Goal: Task Accomplishment & Management: Use online tool/utility

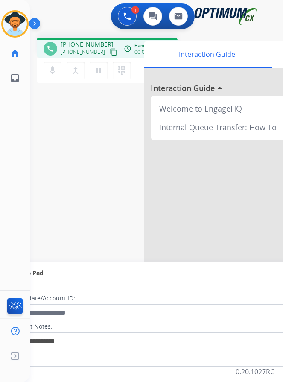
click at [76, 41] on span "[PHONE_NUMBER]" at bounding box center [87, 44] width 53 height 9
copy span "18322455714"
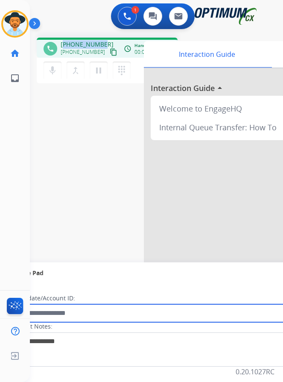
click at [106, 313] on input "text" at bounding box center [156, 313] width 290 height 18
paste input "**********"
type input "**********"
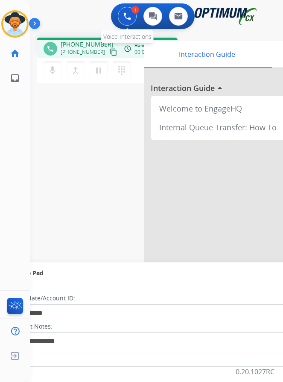
click at [129, 18] on button at bounding box center [127, 16] width 19 height 19
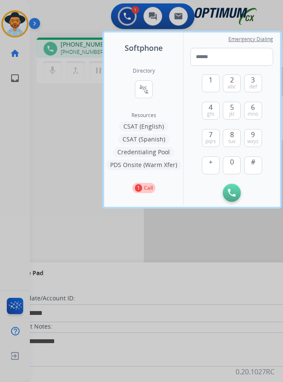
click at [36, 116] on div at bounding box center [141, 191] width 283 height 382
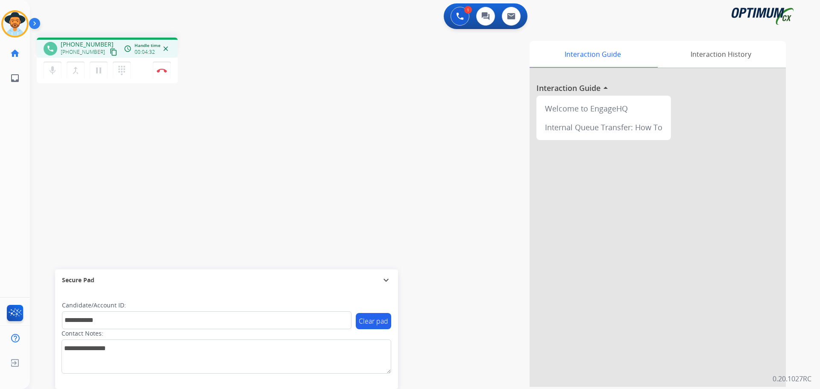
click at [148, 80] on div "mic Mute merge_type Bridge pause Hold dialpad Dialpad Disconnect" at bounding box center [107, 71] width 141 height 26
click at [155, 67] on button "Disconnect" at bounding box center [162, 71] width 18 height 18
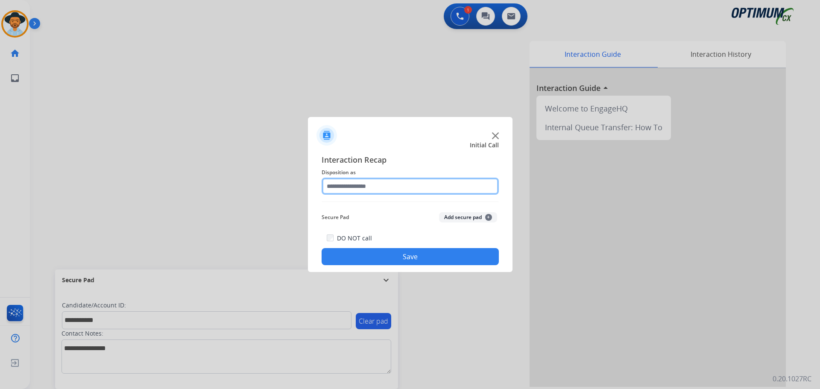
click at [420, 189] on input "text" at bounding box center [410, 186] width 177 height 17
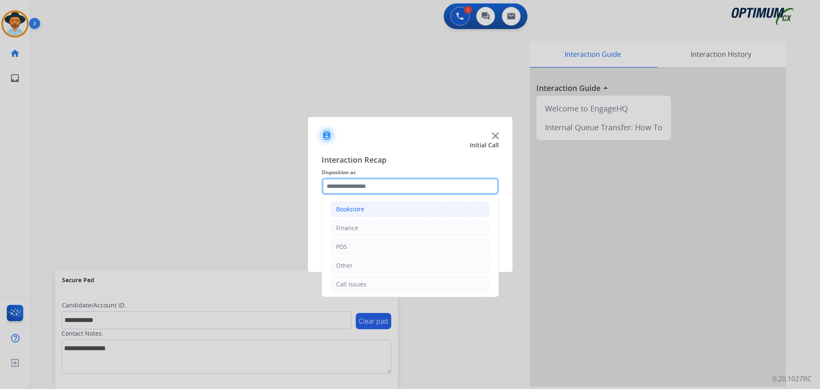
scroll to position [58, 0]
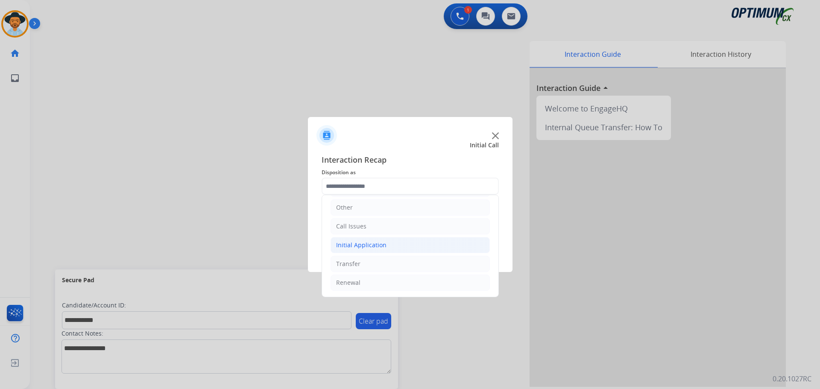
click at [359, 242] on div "Initial Application" at bounding box center [361, 245] width 50 height 9
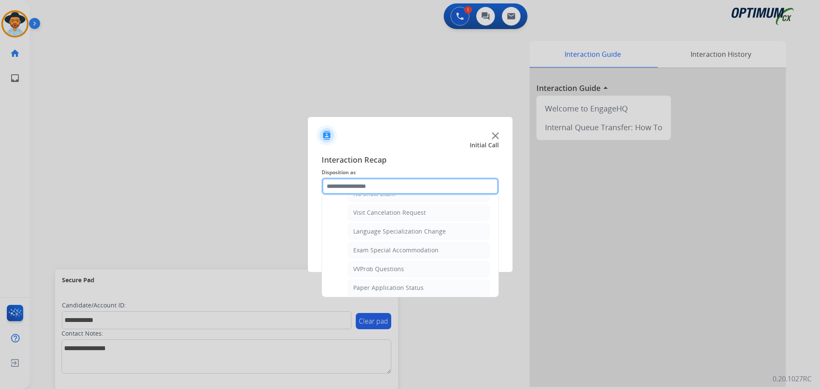
scroll to position [443, 0]
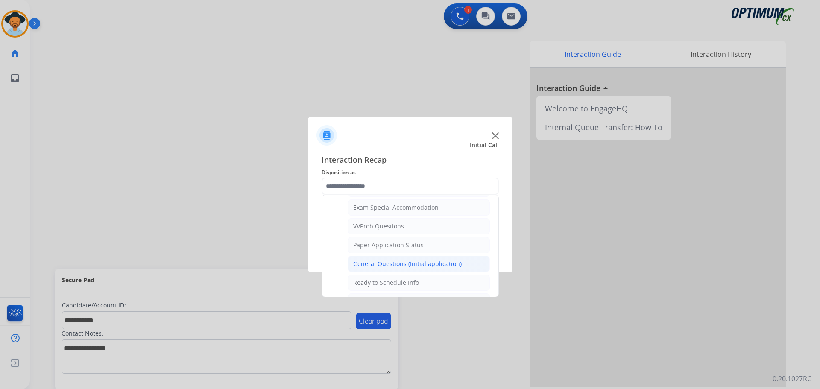
click at [397, 263] on div "General Questions (Initial application)" at bounding box center [407, 264] width 109 height 9
type input "**********"
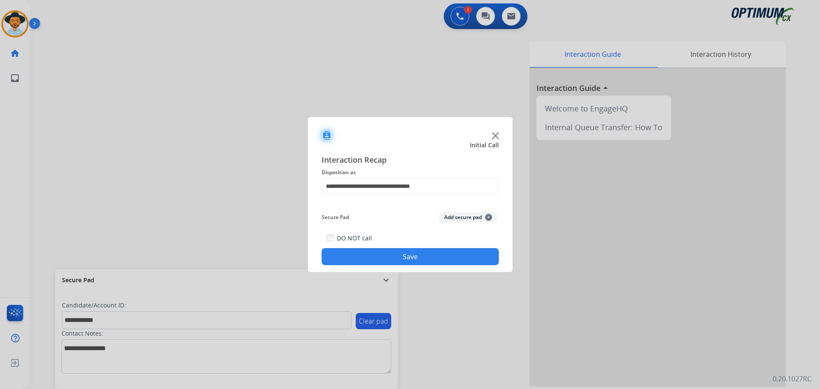
click at [399, 254] on button "Save" at bounding box center [410, 256] width 177 height 17
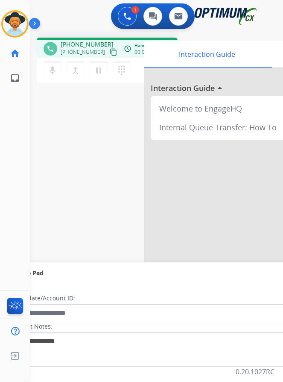
click at [83, 24] on div "1 Voice Interactions 0 Chat Interactions 0 Email Interactions" at bounding box center [150, 16] width 226 height 27
click at [83, 43] on span "[PHONE_NUMBER]" at bounding box center [87, 44] width 53 height 9
copy span "12148093605"
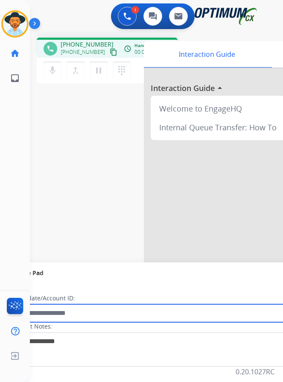
click at [125, 312] on input "text" at bounding box center [156, 313] width 290 height 18
paste input "**********"
type input "**********"
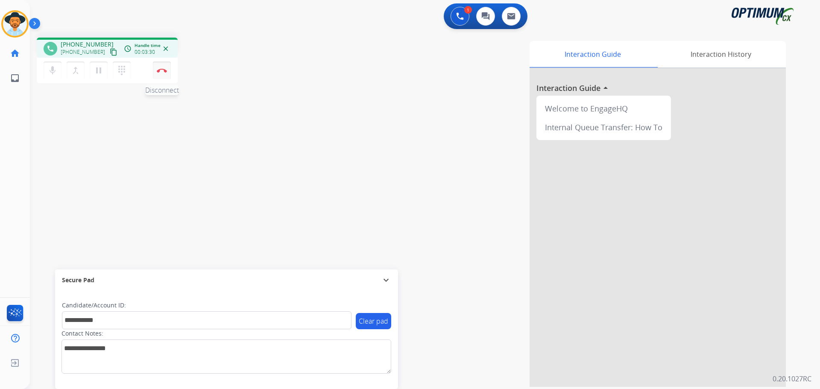
click at [163, 69] on img at bounding box center [162, 70] width 10 height 4
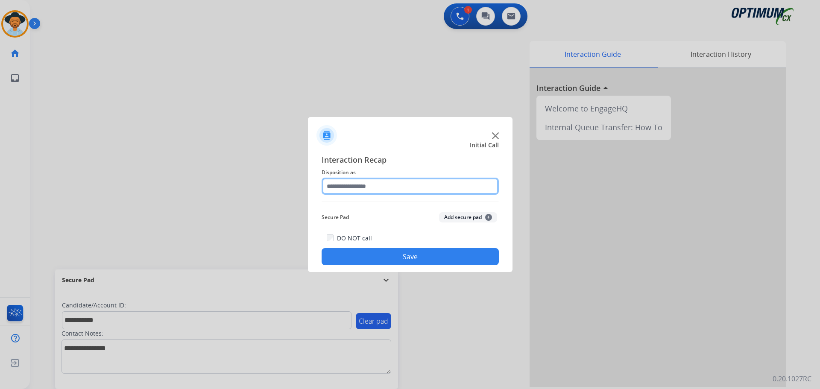
click at [360, 184] on input "text" at bounding box center [410, 186] width 177 height 17
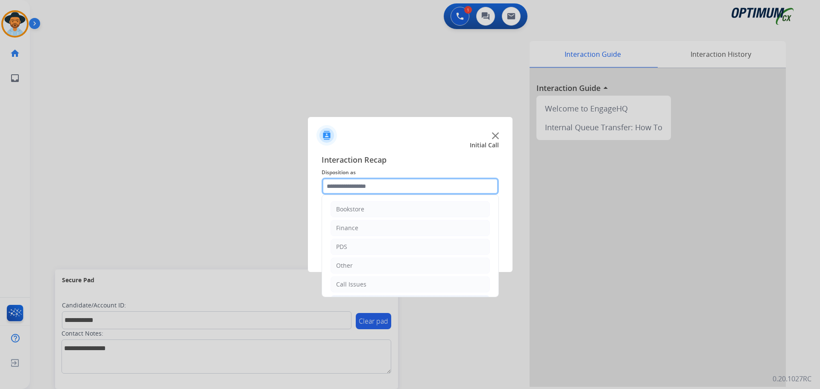
scroll to position [58, 0]
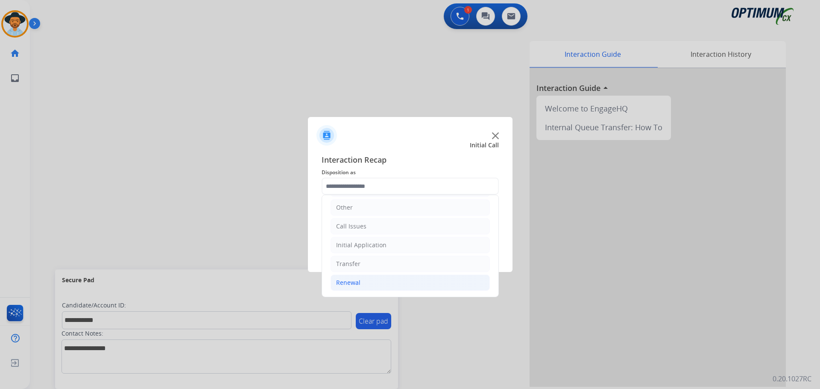
click at [349, 287] on div "Renewal" at bounding box center [348, 283] width 24 height 9
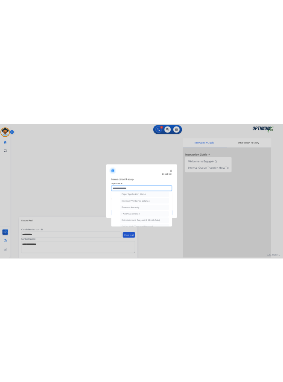
scroll to position [330, 0]
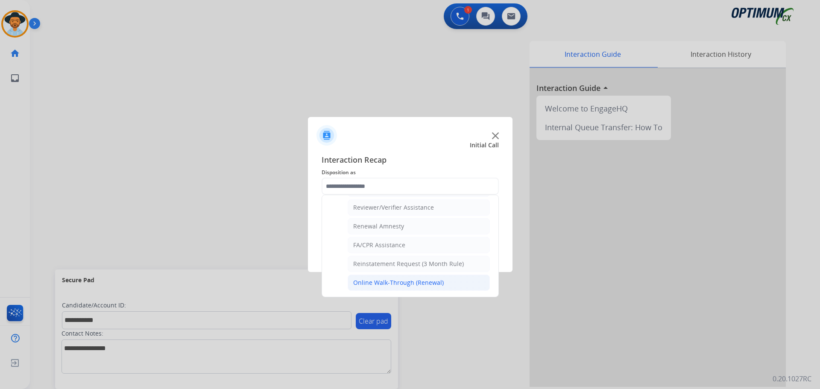
click at [361, 284] on div "Online Walk-Through (Renewal)" at bounding box center [398, 283] width 91 height 9
type input "**********"
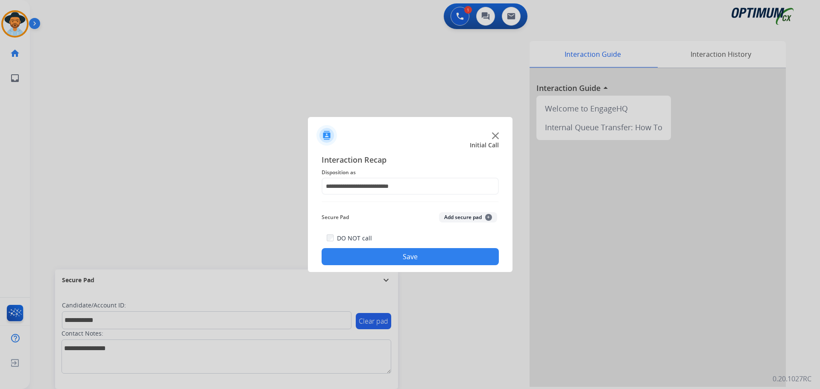
click at [354, 253] on button "Save" at bounding box center [410, 256] width 177 height 17
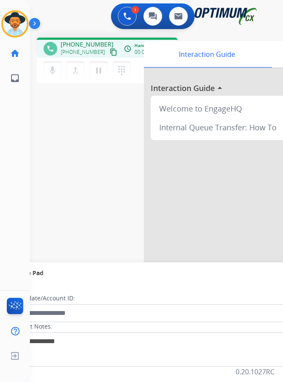
click at [89, 41] on span "[PHONE_NUMBER]" at bounding box center [87, 44] width 53 height 9
copy span "12172744045"
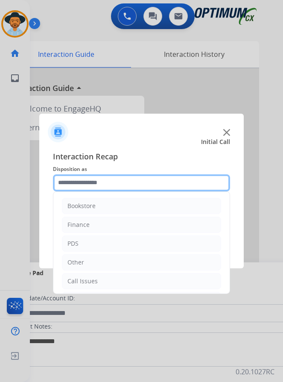
click at [101, 180] on input "text" at bounding box center [141, 182] width 177 height 17
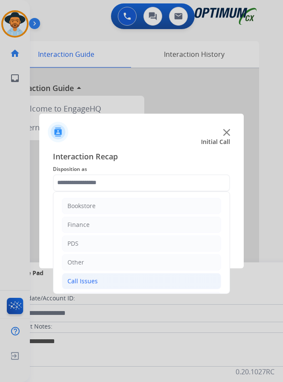
click at [84, 279] on div "Call Issues" at bounding box center [82, 281] width 30 height 9
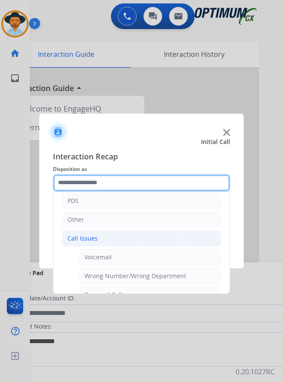
scroll to position [152, 0]
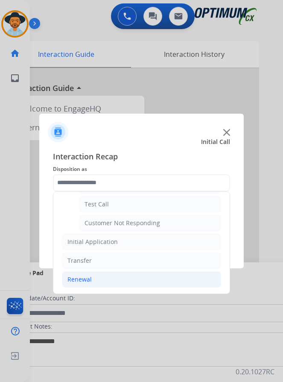
click at [79, 278] on div "Renewal" at bounding box center [79, 279] width 24 height 9
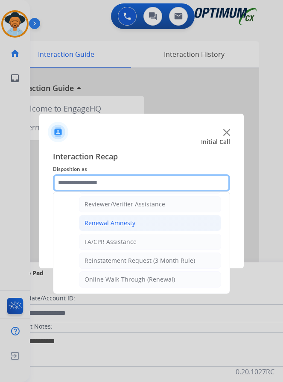
scroll to position [244, 0]
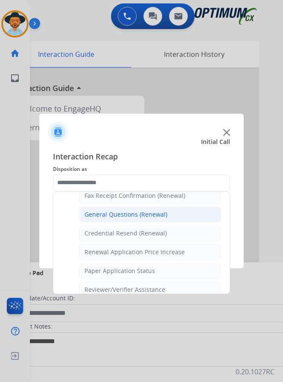
click at [132, 210] on div "General Questions (Renewal)" at bounding box center [126, 214] width 83 height 9
type input "**********"
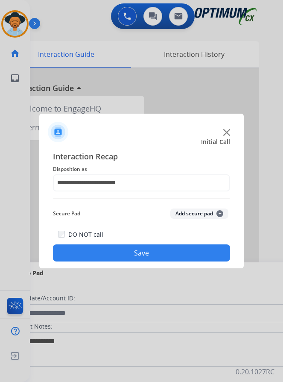
click at [94, 245] on button "Save" at bounding box center [141, 252] width 177 height 17
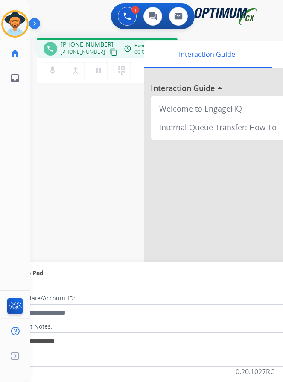
click at [94, 40] on span "[PHONE_NUMBER]" at bounding box center [87, 44] width 53 height 9
copy span "13179978814"
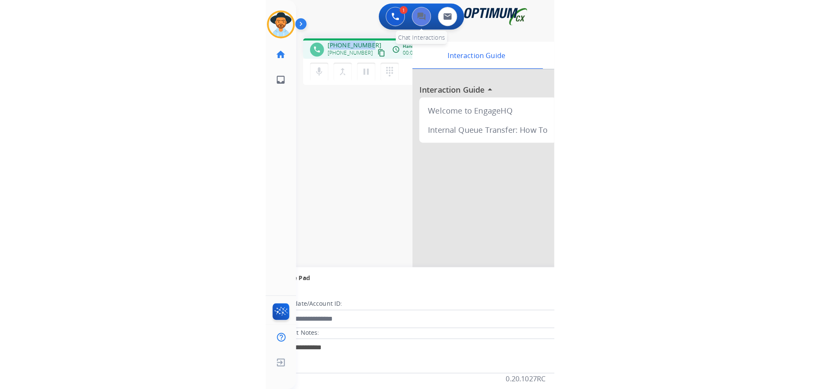
scroll to position [0, 0]
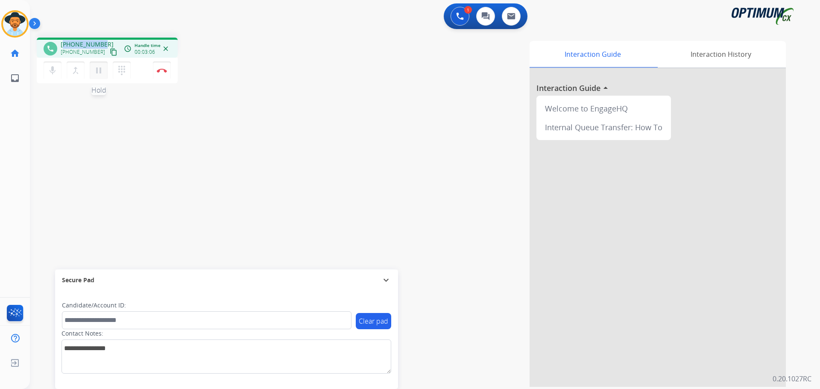
click at [102, 71] on mat-icon "pause" at bounding box center [99, 70] width 10 height 10
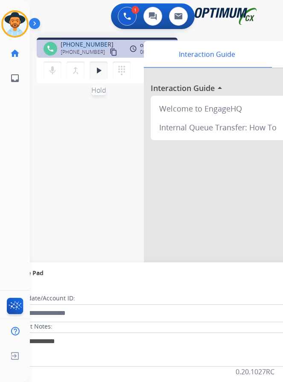
click at [97, 72] on mat-icon "play_arrow" at bounding box center [99, 70] width 10 height 10
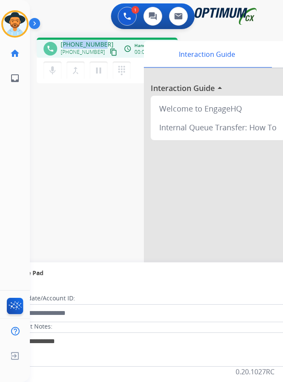
copy span "13179978814"
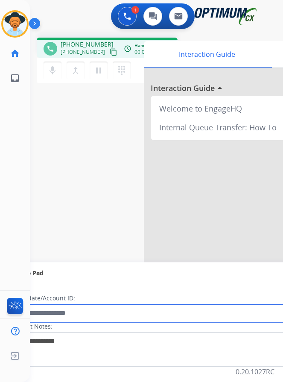
click at [68, 313] on input "text" at bounding box center [156, 313] width 290 height 18
paste input "**********"
type input "**********"
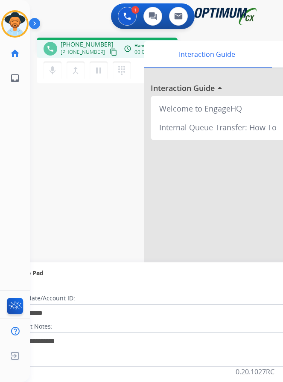
click at [81, 176] on div "**********" at bounding box center [146, 209] width 233 height 356
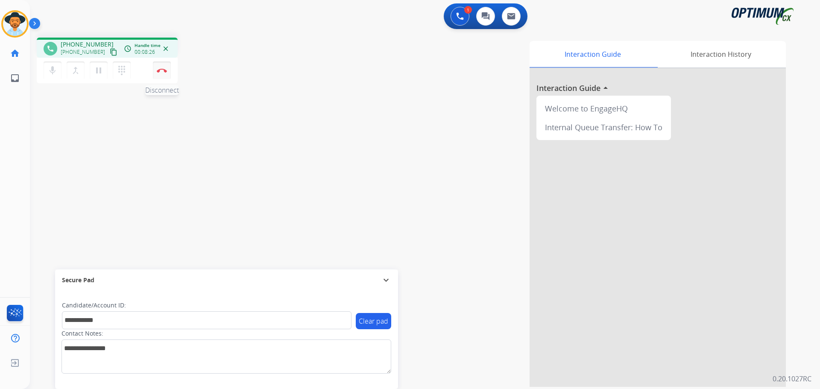
click at [158, 69] on img at bounding box center [162, 70] width 10 height 4
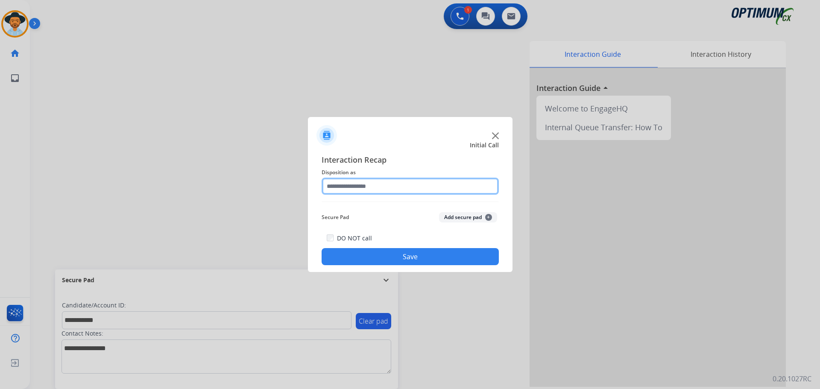
click at [364, 191] on input "text" at bounding box center [410, 186] width 177 height 17
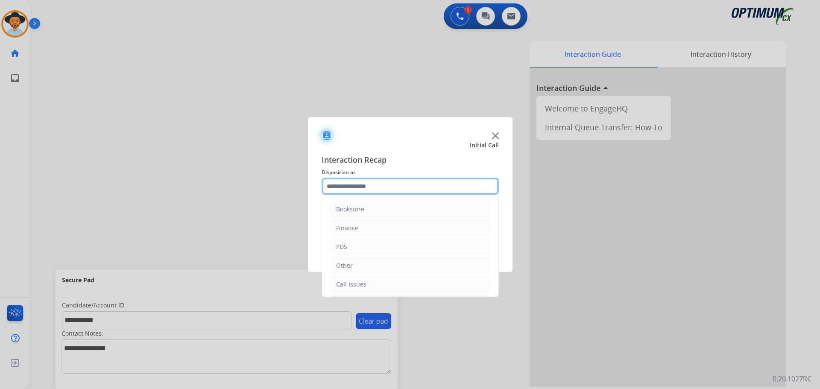
scroll to position [58, 0]
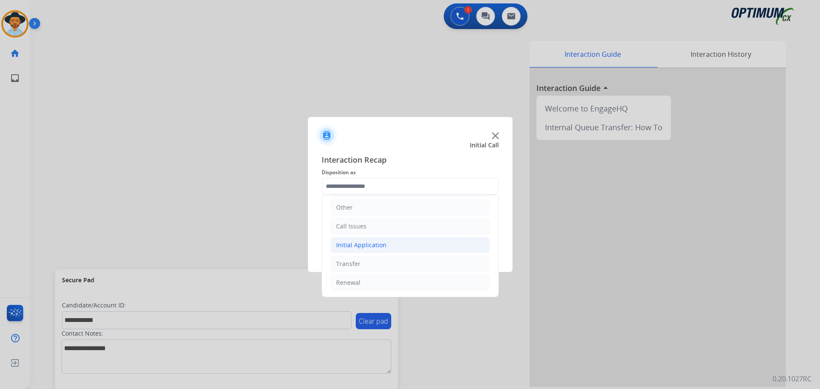
click at [352, 244] on div "Initial Application" at bounding box center [361, 245] width 50 height 9
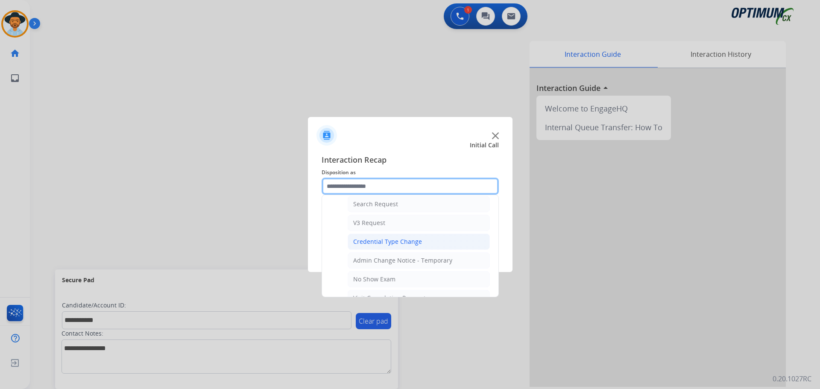
scroll to position [443, 0]
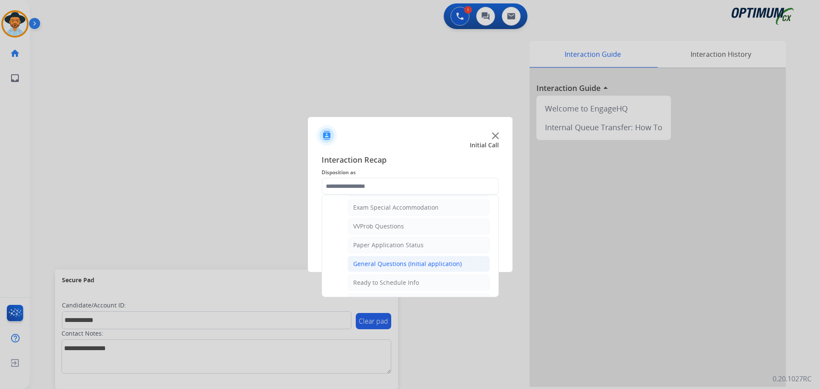
click at [373, 265] on div "General Questions (Initial application)" at bounding box center [407, 264] width 109 height 9
type input "**********"
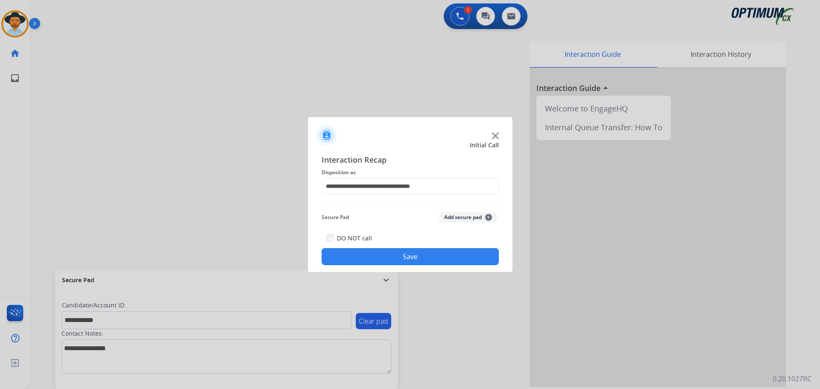
click at [335, 248] on div "DO NOT call Save" at bounding box center [410, 249] width 177 height 32
click at [429, 259] on button "Save" at bounding box center [410, 256] width 177 height 17
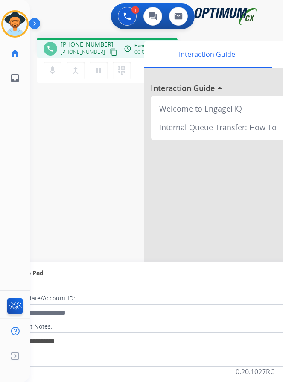
click at [74, 27] on div "1 Voice Interactions 0 Chat Interactions 0 Email Interactions" at bounding box center [150, 16] width 226 height 27
click at [90, 40] on div "phone [PHONE_NUMBER] [PHONE_NUMBER] content_copy access_time Call metrics Queue…" at bounding box center [107, 48] width 141 height 20
copy span "16077698276"
click at [129, 160] on div "phone [PHONE_NUMBER] [PHONE_NUMBER] content_copy access_time Call metrics Queue…" at bounding box center [146, 209] width 233 height 356
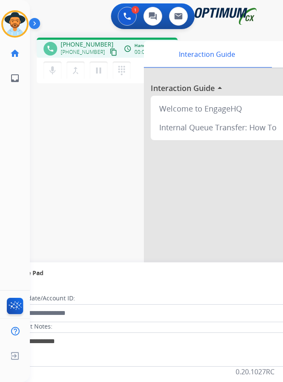
click at [85, 42] on span "[PHONE_NUMBER]" at bounding box center [87, 44] width 53 height 9
copy span "16077698276"
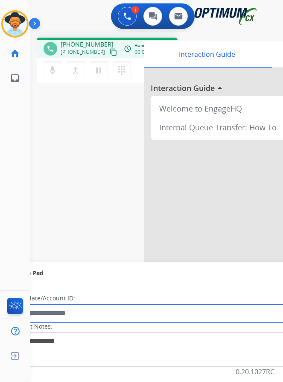
click at [103, 316] on input "text" at bounding box center [156, 313] width 290 height 18
paste input "**********"
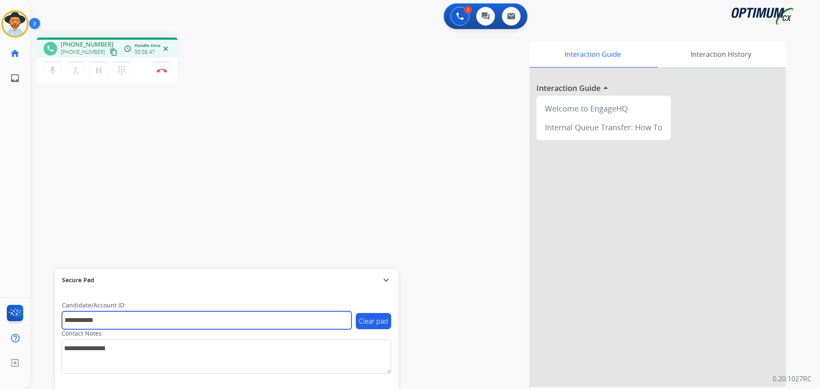
type input "**********"
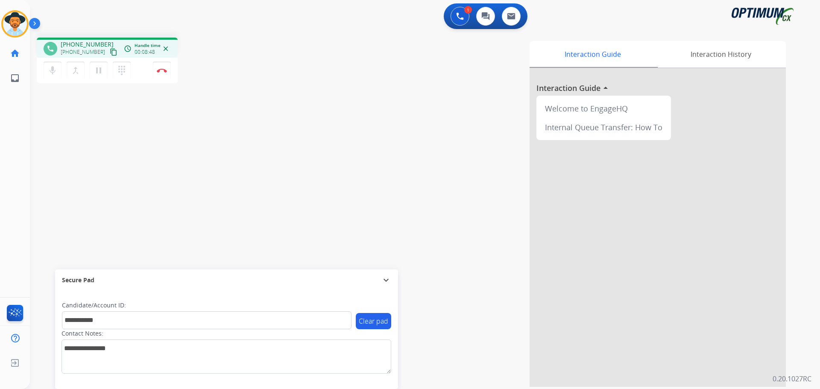
click at [150, 70] on div "mic Mute merge_type Bridge pause Hold dialpad Dialpad Disconnect" at bounding box center [107, 71] width 141 height 26
click at [158, 69] on img at bounding box center [162, 70] width 10 height 4
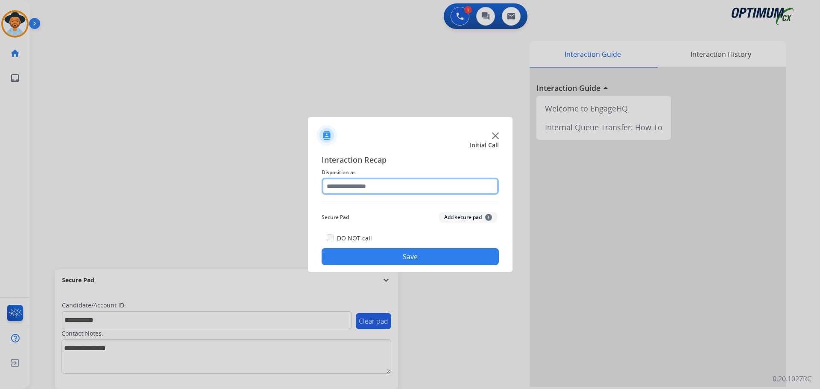
click at [381, 190] on input "text" at bounding box center [410, 186] width 177 height 17
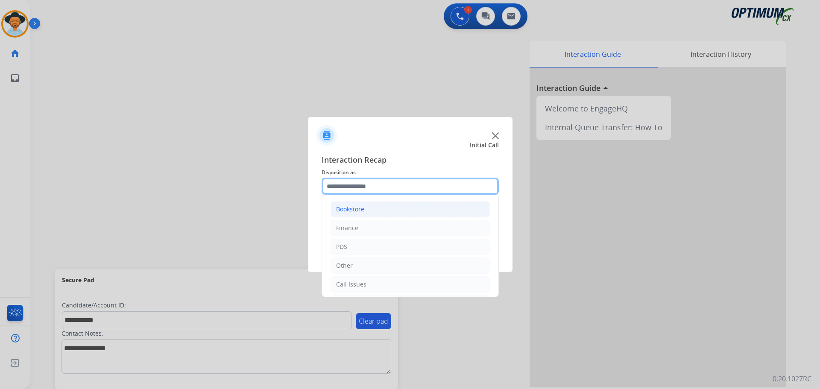
scroll to position [58, 0]
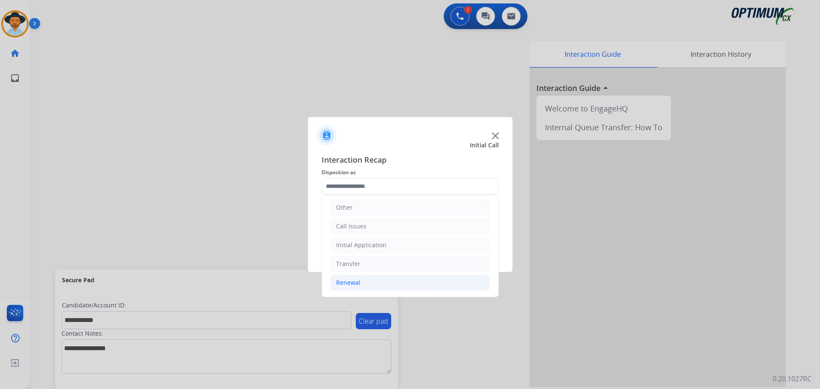
click at [348, 279] on div "Renewal" at bounding box center [348, 283] width 24 height 9
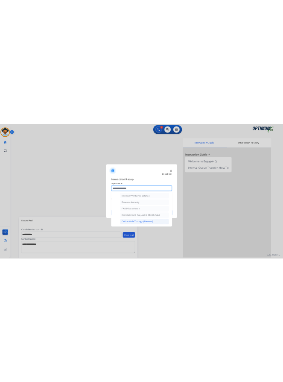
scroll to position [202, 0]
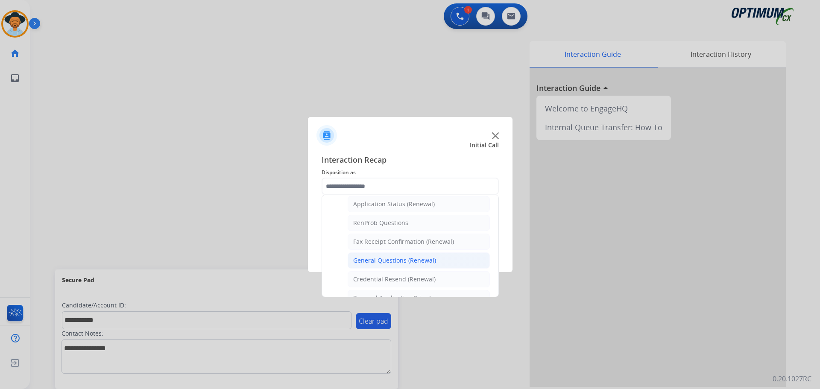
click at [389, 261] on div "General Questions (Renewal)" at bounding box center [394, 260] width 83 height 9
type input "**********"
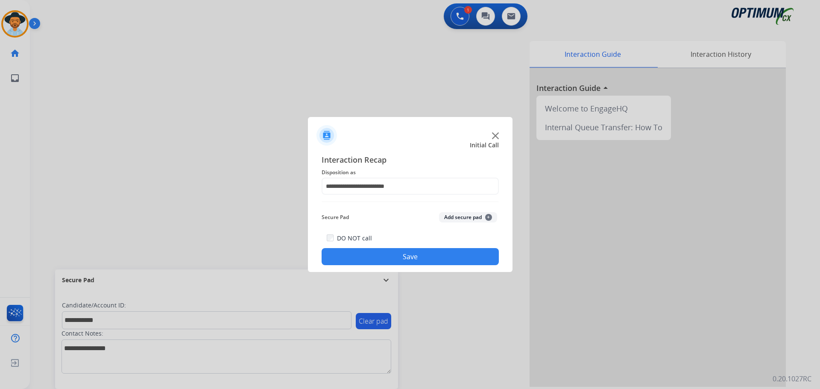
click at [376, 256] on button "Save" at bounding box center [410, 256] width 177 height 17
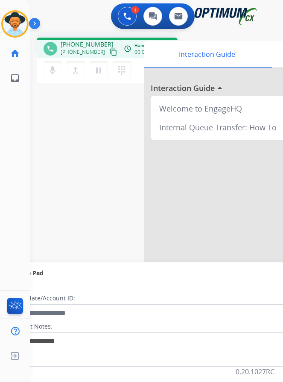
click at [82, 43] on span "[PHONE_NUMBER]" at bounding box center [87, 44] width 53 height 9
click at [113, 184] on div "phone [PHONE_NUMBER] [PHONE_NUMBER] content_copy access_time Call metrics Queue…" at bounding box center [146, 209] width 233 height 356
click at [85, 44] on span "[PHONE_NUMBER]" at bounding box center [87, 44] width 53 height 9
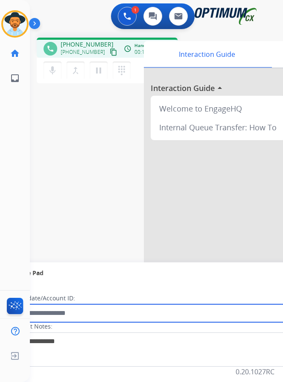
click at [98, 308] on input "text" at bounding box center [156, 313] width 290 height 18
paste input "**********"
type input "**********"
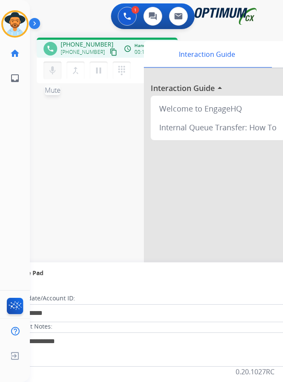
click at [50, 67] on mat-icon "mic" at bounding box center [52, 70] width 10 height 10
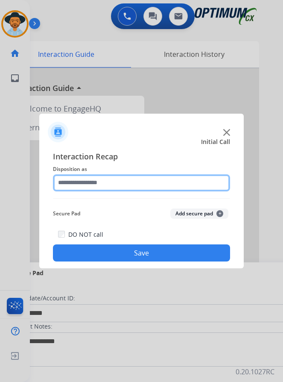
click at [138, 184] on input "text" at bounding box center [141, 182] width 177 height 17
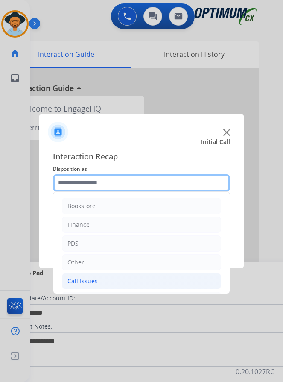
scroll to position [58, 0]
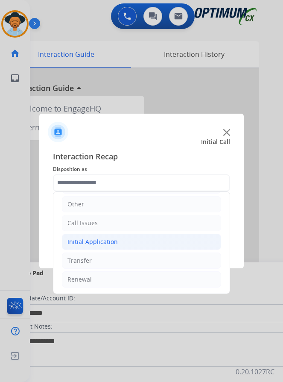
click at [107, 244] on div "Initial Application" at bounding box center [92, 242] width 50 height 9
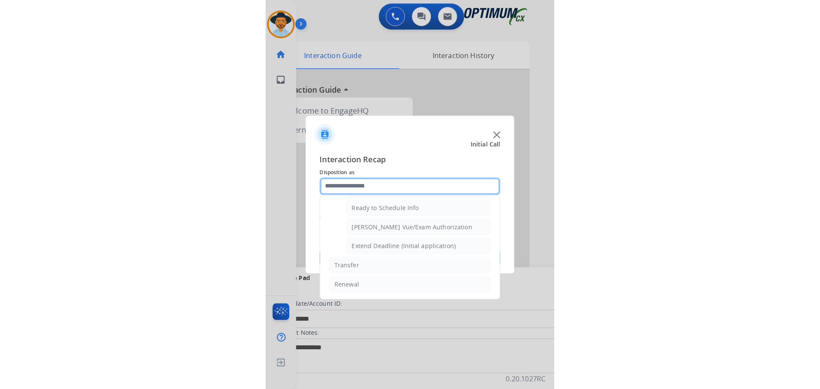
scroll to position [475, 0]
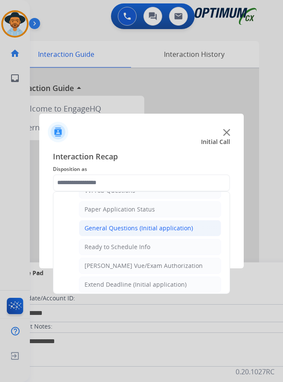
click at [137, 227] on div "General Questions (Initial application)" at bounding box center [139, 228] width 109 height 9
type input "**********"
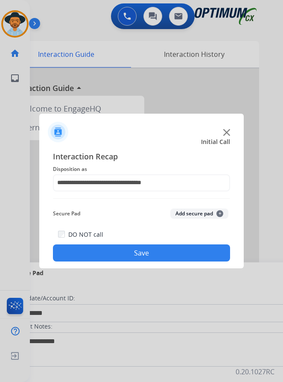
click at [100, 248] on button "Save" at bounding box center [141, 252] width 177 height 17
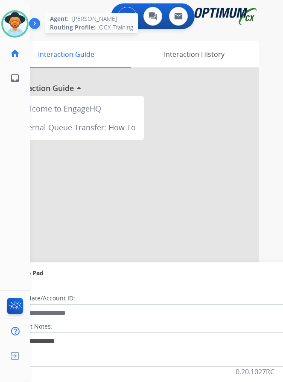
click at [17, 27] on img at bounding box center [15, 24] width 24 height 24
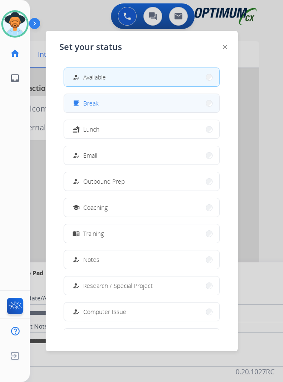
click at [110, 110] on button "free_breakfast Break" at bounding box center [141, 103] width 155 height 18
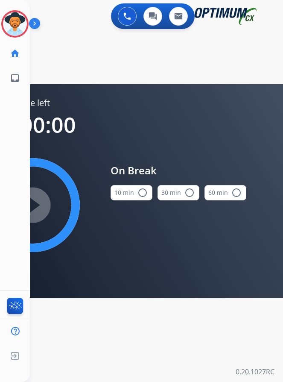
click at [141, 190] on mat-icon "radio_button_unchecked" at bounding box center [143, 193] width 10 height 10
click at [38, 206] on mat-icon "play_circle_filled" at bounding box center [33, 205] width 10 height 10
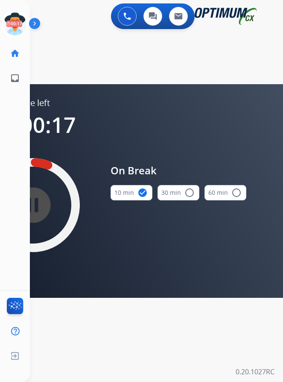
click at [80, 38] on div "swap_horiz Break voice bridge close_fullscreen Connect 3-Way Call merge_type Se…" at bounding box center [146, 51] width 233 height 41
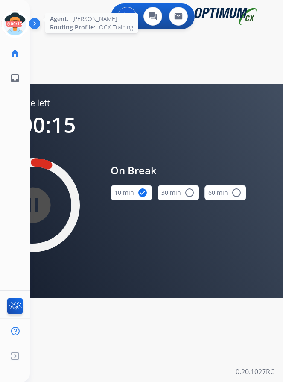
click at [19, 17] on icon at bounding box center [15, 24] width 28 height 28
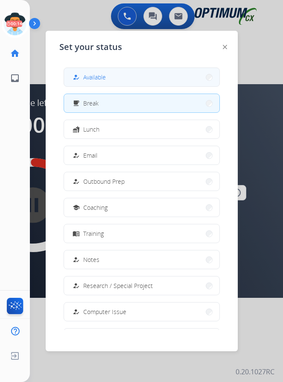
click at [107, 76] on button "how_to_reg Available" at bounding box center [141, 77] width 155 height 18
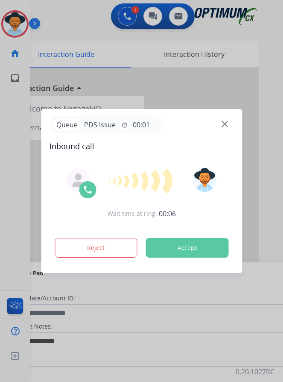
click at [93, 29] on div at bounding box center [141, 191] width 283 height 382
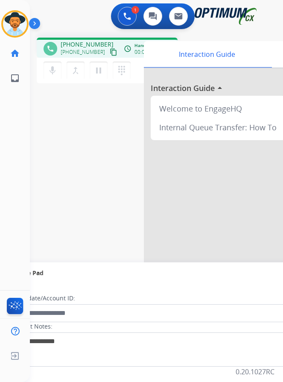
click at [86, 46] on span "[PHONE_NUMBER]" at bounding box center [87, 44] width 53 height 9
click at [81, 46] on span "[PHONE_NUMBER]" at bounding box center [87, 44] width 53 height 9
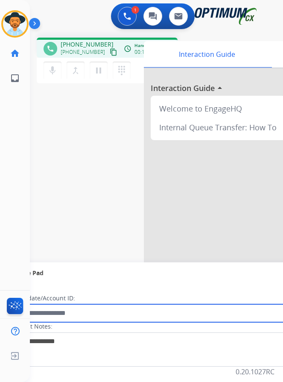
click at [83, 316] on input "text" at bounding box center [156, 313] width 290 height 18
paste input "**********"
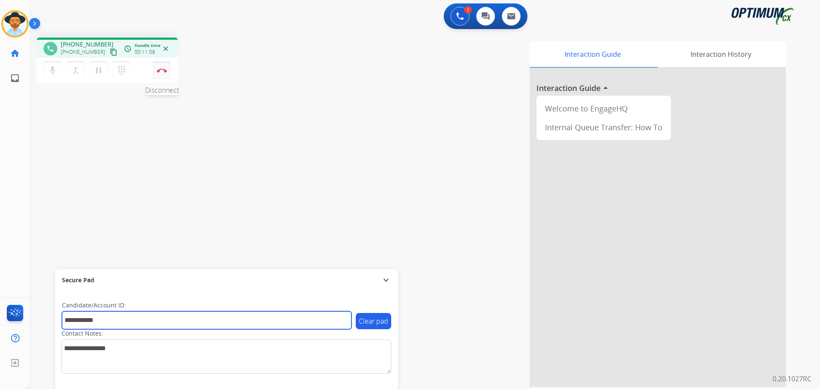
type input "**********"
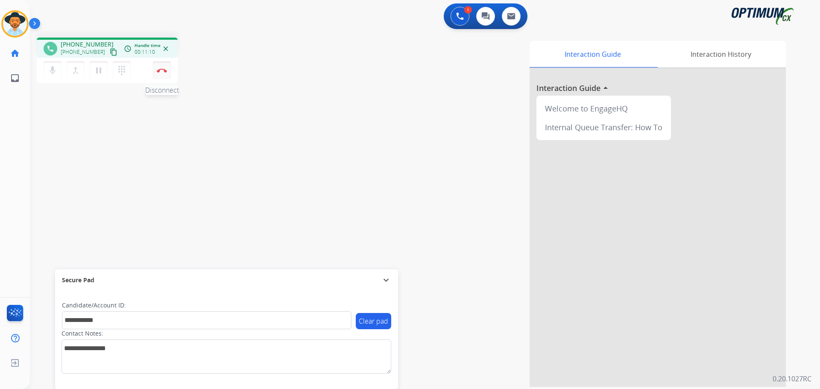
click at [161, 69] on img at bounding box center [162, 70] width 10 height 4
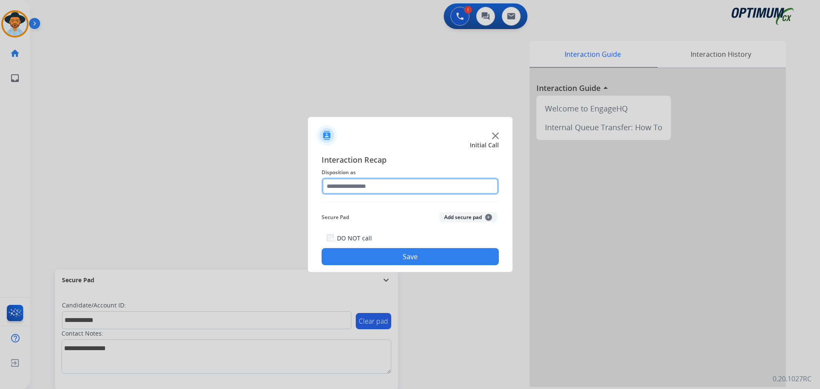
click at [372, 185] on input "text" at bounding box center [410, 186] width 177 height 17
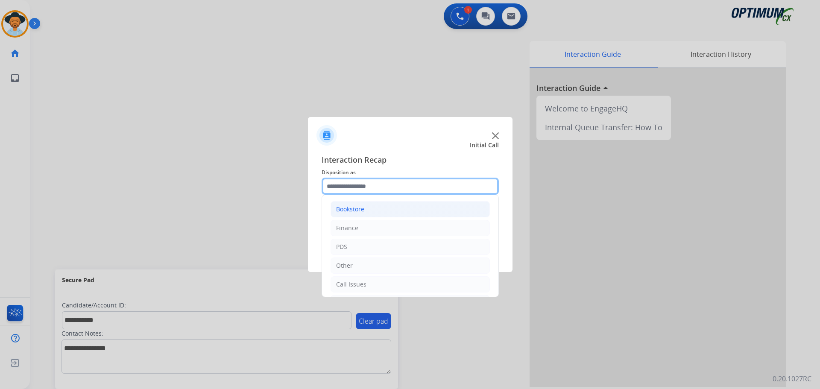
scroll to position [58, 0]
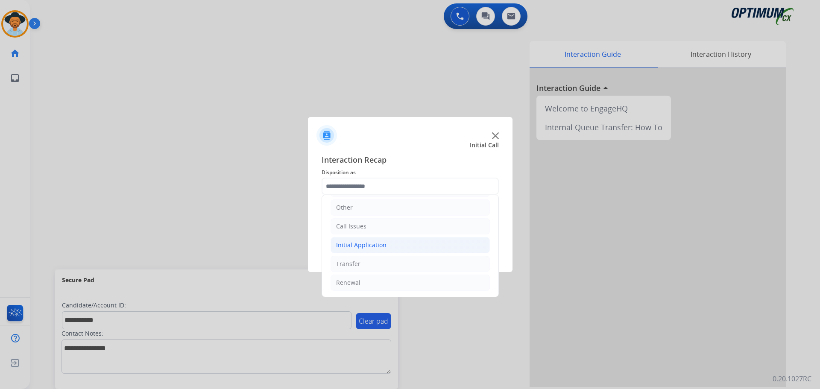
click at [366, 246] on div "Initial Application" at bounding box center [361, 245] width 50 height 9
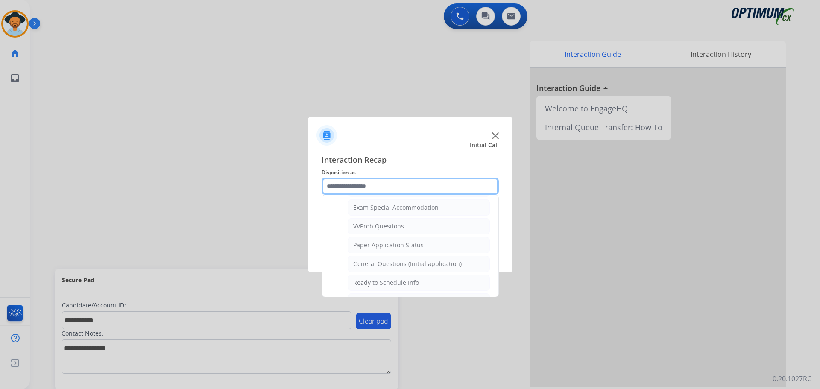
scroll to position [485, 0]
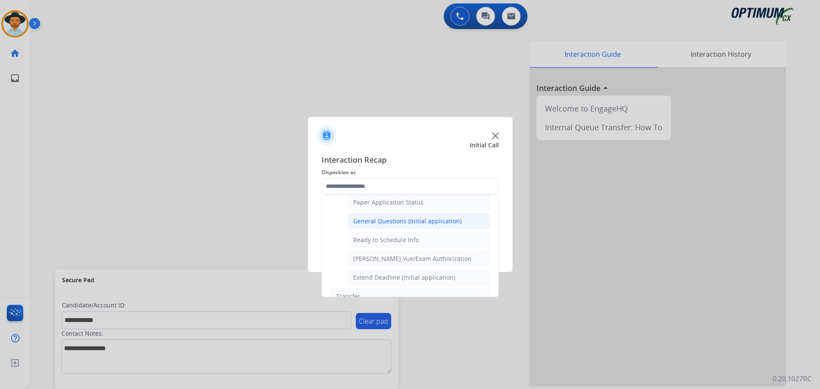
click at [388, 221] on div "General Questions (Initial application)" at bounding box center [407, 221] width 109 height 9
type input "**********"
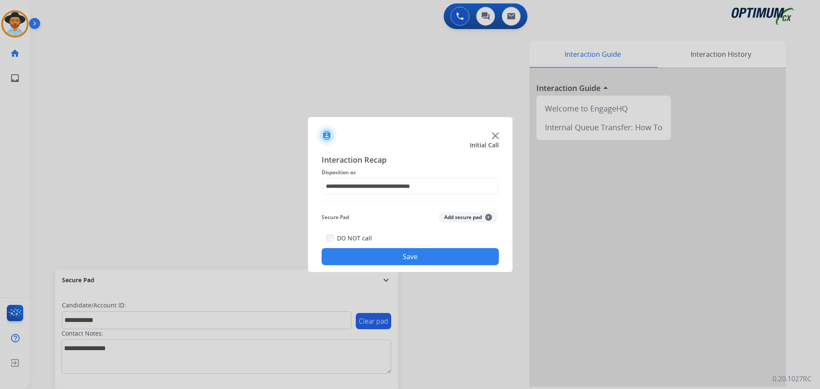
click at [360, 259] on button "Save" at bounding box center [410, 256] width 177 height 17
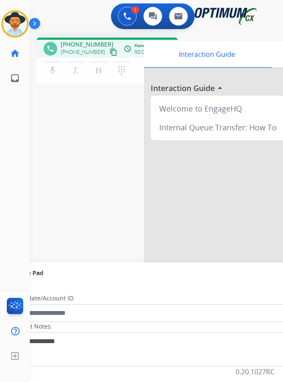
click at [67, 17] on div "1 Voice Interactions 0 Chat Interactions 0 Email Interactions" at bounding box center [150, 16] width 226 height 27
click at [91, 42] on span "[PHONE_NUMBER]" at bounding box center [87, 44] width 53 height 9
click at [90, 161] on div "phone [PHONE_NUMBER] [PHONE_NUMBER] content_copy access_time Call metrics Queue…" at bounding box center [146, 209] width 233 height 356
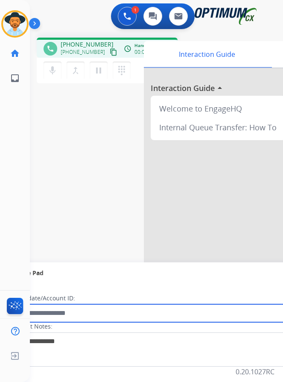
click at [180, 318] on input "text" at bounding box center [156, 313] width 290 height 18
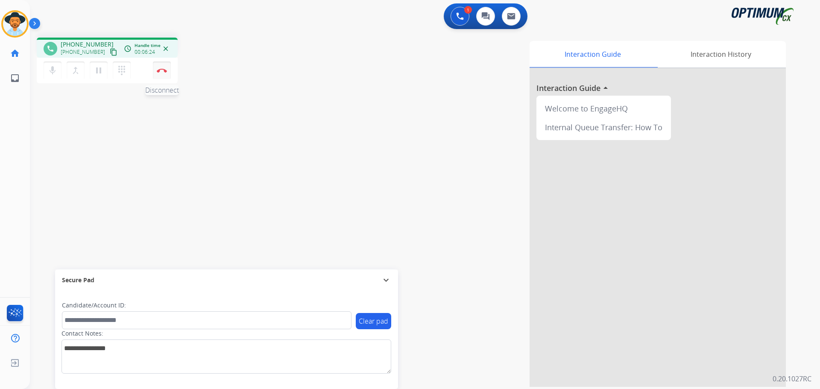
click at [158, 72] on img at bounding box center [162, 70] width 10 height 4
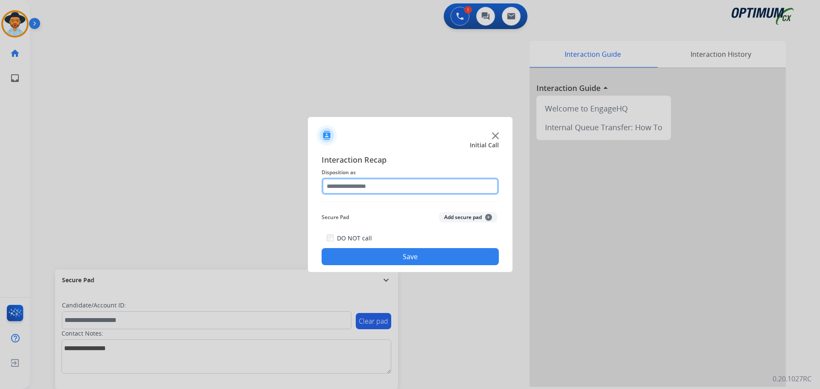
click at [357, 180] on input "text" at bounding box center [410, 186] width 177 height 17
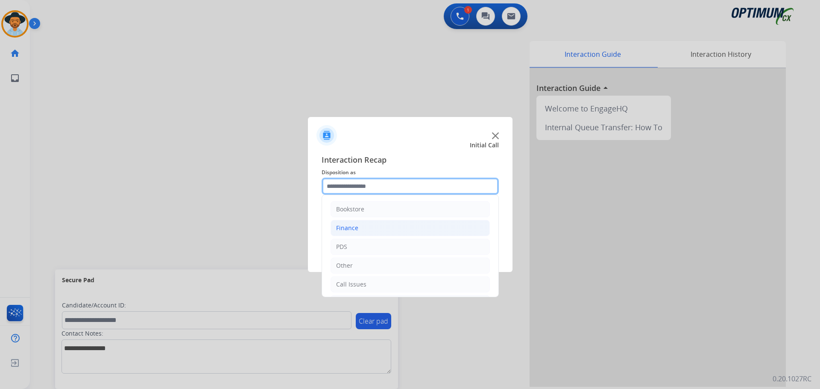
scroll to position [58, 0]
click at [368, 242] on div "Initial Application" at bounding box center [361, 245] width 50 height 9
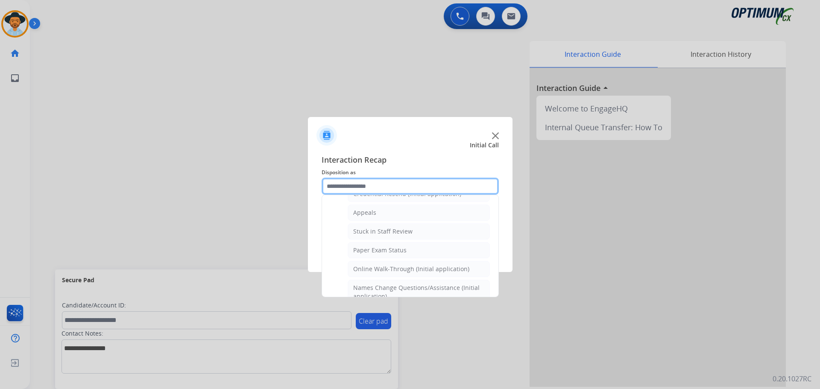
scroll to position [214, 0]
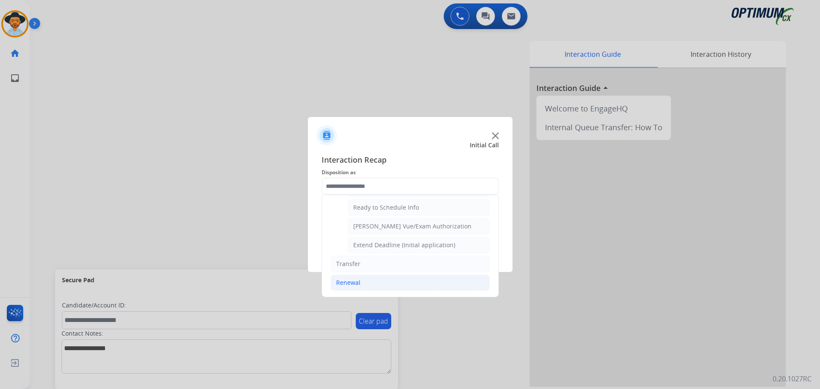
click at [351, 284] on div "Renewal" at bounding box center [348, 283] width 24 height 9
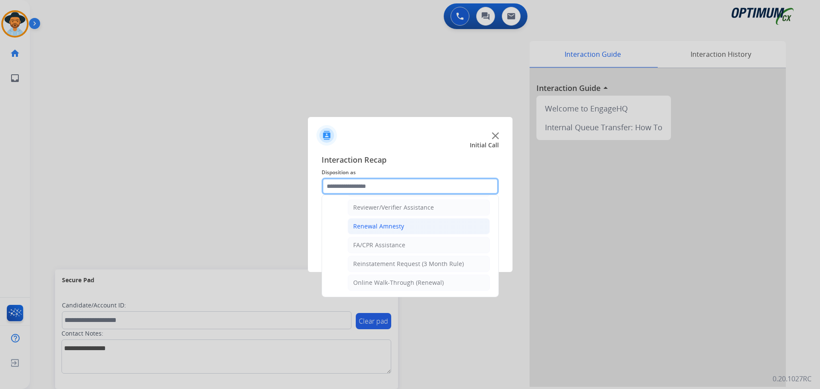
scroll to position [202, 0]
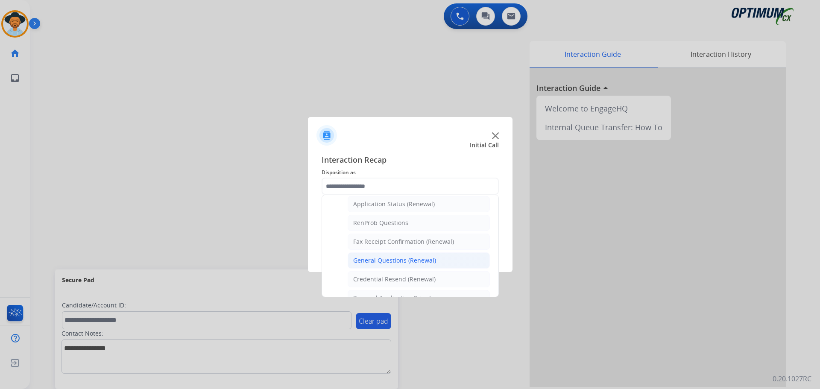
click at [382, 260] on div "General Questions (Renewal)" at bounding box center [394, 260] width 83 height 9
type input "**********"
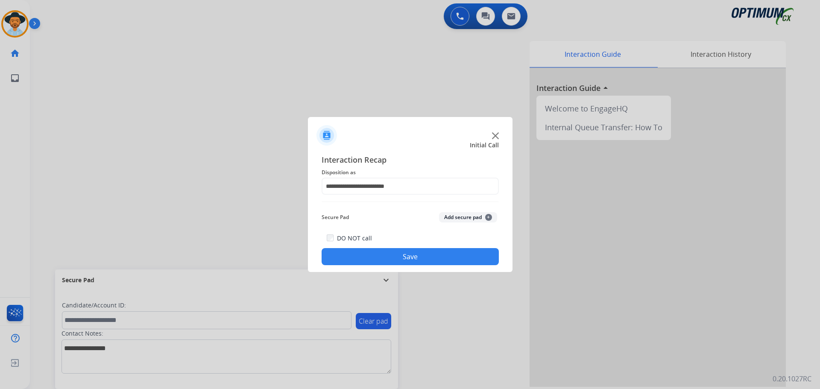
click at [380, 251] on button "Save" at bounding box center [410, 256] width 177 height 17
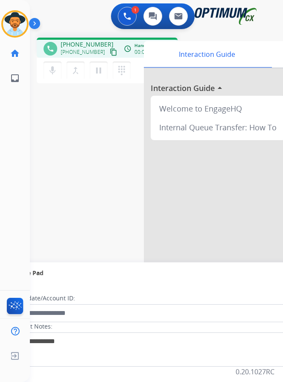
click at [64, 18] on div "1 Voice Interactions 0 Chat Interactions 0 Email Interactions" at bounding box center [150, 16] width 226 height 27
click at [88, 44] on span "[PHONE_NUMBER]" at bounding box center [87, 44] width 53 height 9
click at [81, 44] on span "[PHONE_NUMBER]" at bounding box center [87, 44] width 53 height 9
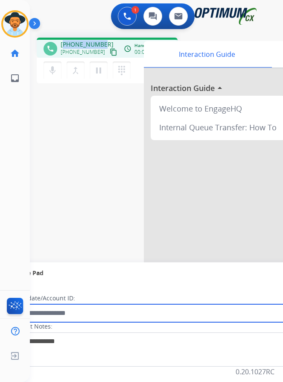
click at [151, 311] on input "text" at bounding box center [156, 313] width 290 height 18
click at [48, 317] on input "**********" at bounding box center [156, 313] width 290 height 18
type input "**********"
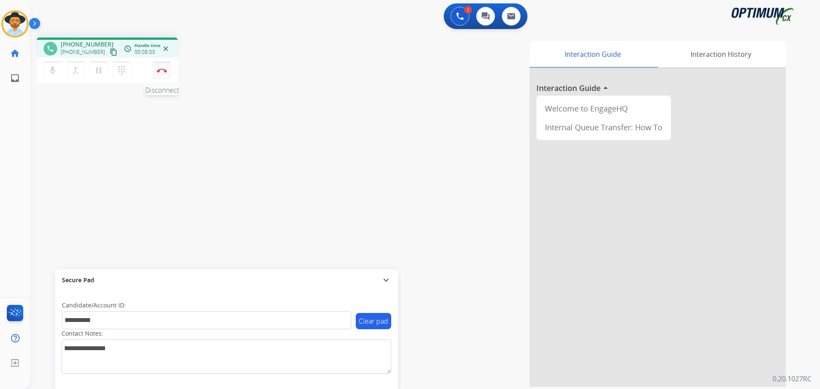
click at [161, 71] on img at bounding box center [162, 70] width 10 height 4
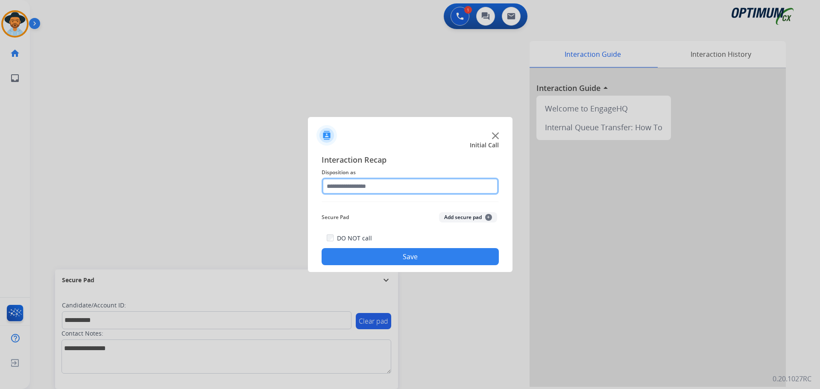
click at [374, 182] on input "text" at bounding box center [410, 186] width 177 height 17
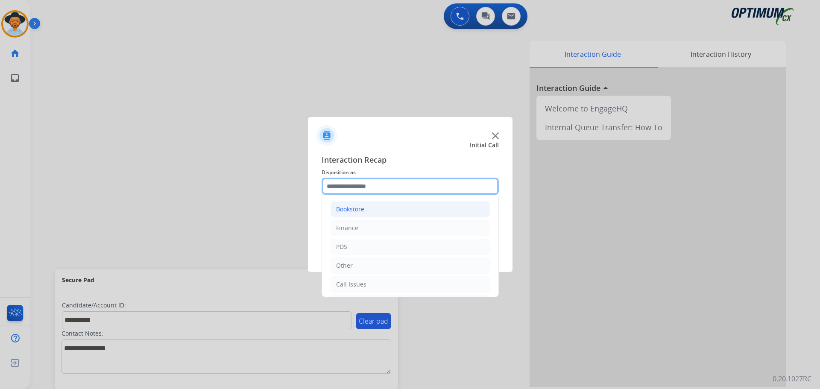
scroll to position [58, 0]
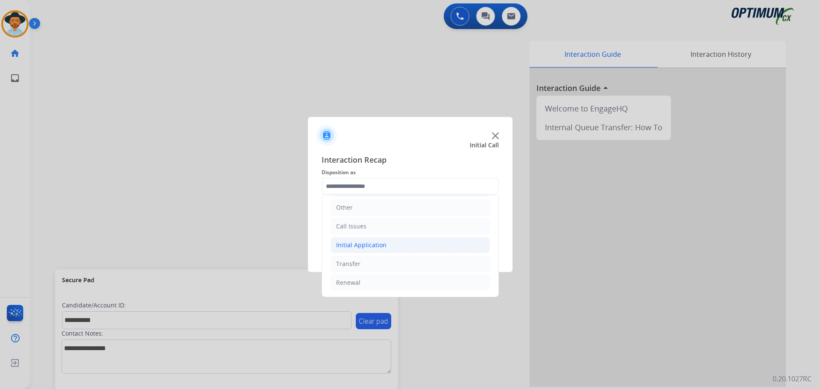
click at [375, 247] on div "Initial Application" at bounding box center [361, 245] width 50 height 9
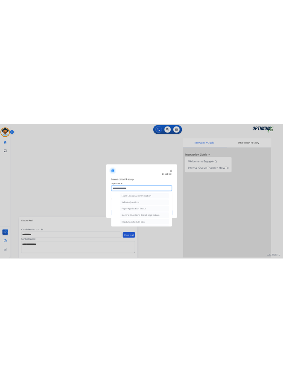
scroll to position [485, 0]
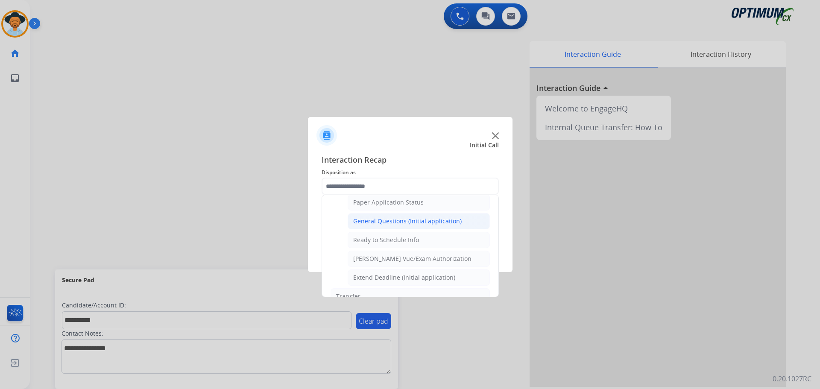
click at [389, 223] on div "General Questions (Initial application)" at bounding box center [407, 221] width 109 height 9
type input "**********"
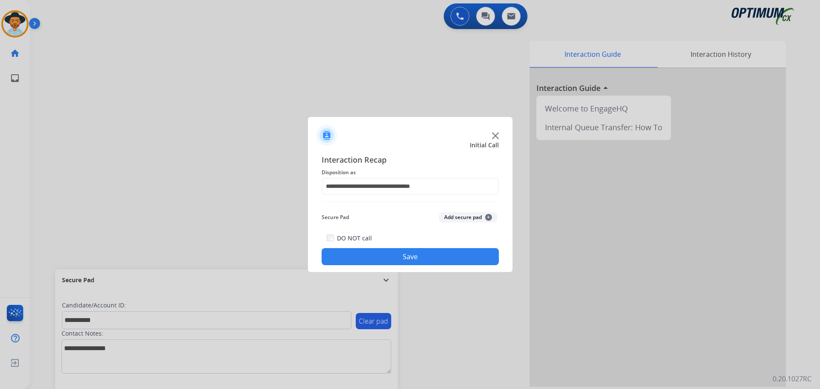
click at [369, 256] on button "Save" at bounding box center [410, 256] width 177 height 17
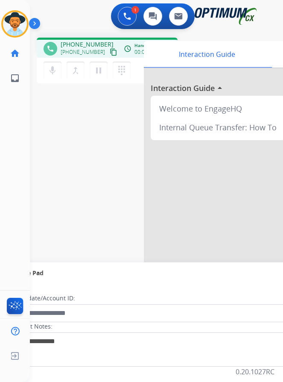
drag, startPoint x: 44, startPoint y: 23, endPoint x: 47, endPoint y: 29, distance: 6.3
click at [44, 23] on div at bounding box center [37, 25] width 17 height 17
click at [79, 44] on span "[PHONE_NUMBER]" at bounding box center [87, 44] width 53 height 9
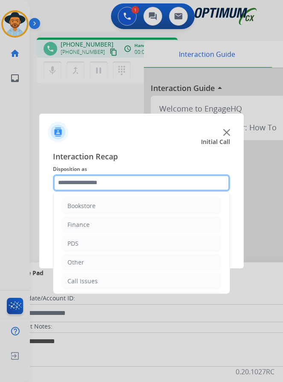
click at [102, 186] on input "text" at bounding box center [141, 182] width 177 height 17
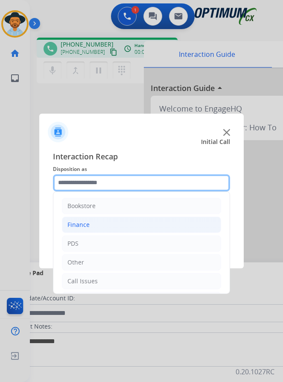
scroll to position [58, 0]
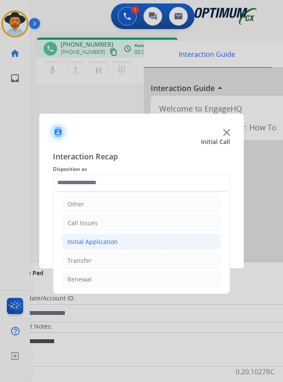
click at [103, 249] on li "Initial Application" at bounding box center [141, 242] width 159 height 16
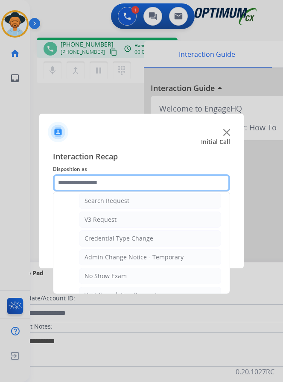
scroll to position [443, 0]
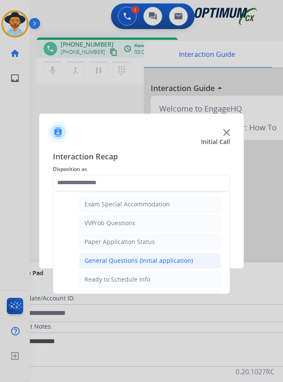
click at [102, 263] on div "General Questions (Initial application)" at bounding box center [139, 260] width 109 height 9
type input "**********"
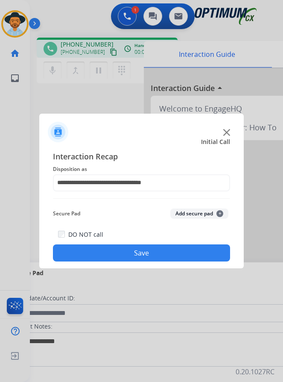
click at [112, 254] on button "Save" at bounding box center [141, 252] width 177 height 17
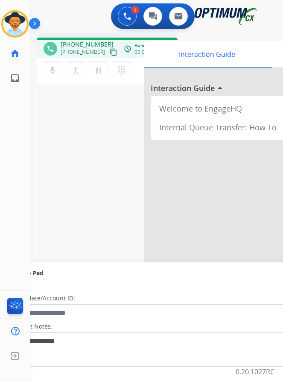
click at [82, 40] on span "+13182641212" at bounding box center [87, 44] width 53 height 9
copy span "13182641212"
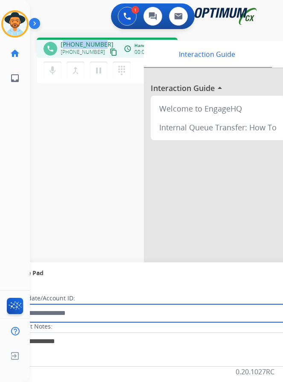
click at [120, 305] on input "text" at bounding box center [156, 313] width 290 height 18
click at [66, 316] on input "text" at bounding box center [156, 313] width 290 height 18
click at [79, 319] on input "text" at bounding box center [156, 313] width 290 height 18
click at [35, 313] on input "******" at bounding box center [156, 313] width 290 height 18
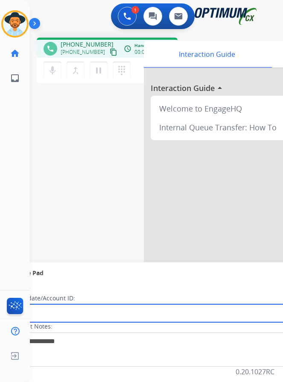
type input "******"
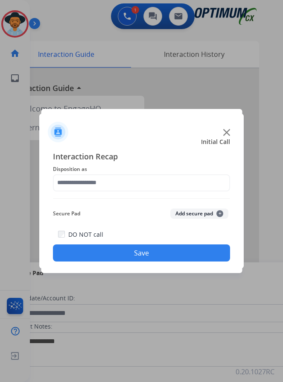
click at [97, 16] on div at bounding box center [141, 191] width 283 height 382
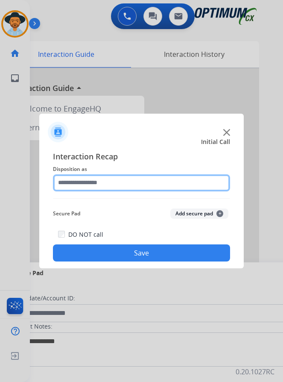
click at [115, 182] on input "text" at bounding box center [141, 182] width 177 height 17
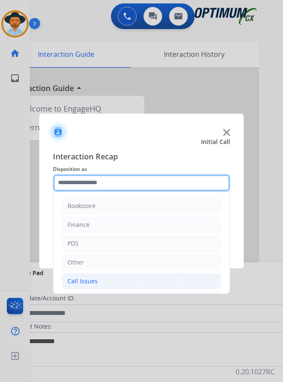
scroll to position [58, 0]
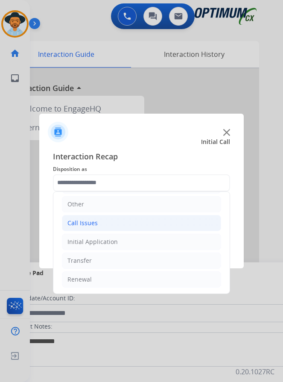
click at [93, 220] on div "Call Issues" at bounding box center [82, 223] width 30 height 9
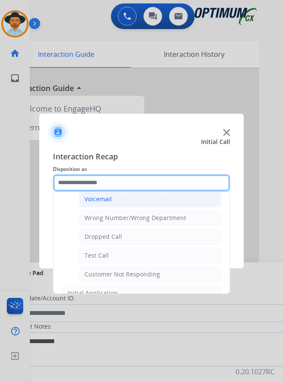
scroll to position [144, 0]
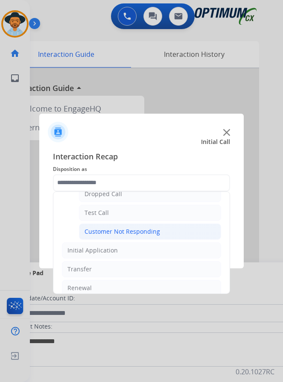
click at [110, 227] on div "Customer Not Responding" at bounding box center [123, 231] width 76 height 9
type input "**********"
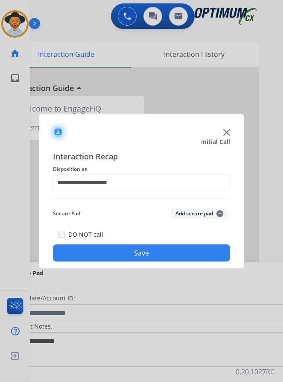
click at [120, 244] on button "Save" at bounding box center [141, 252] width 177 height 17
click at [131, 245] on button "Save" at bounding box center [141, 252] width 177 height 17
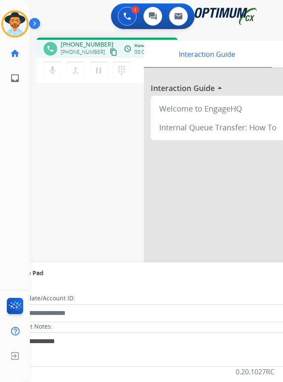
click at [54, 9] on div "1 Voice Interactions 0 Chat Interactions 0 Email Interactions" at bounding box center [150, 16] width 226 height 27
click at [81, 40] on span "+14352156666" at bounding box center [87, 44] width 53 height 9
copy span "14352156666"
click at [79, 40] on span "+14352156666" at bounding box center [87, 44] width 53 height 9
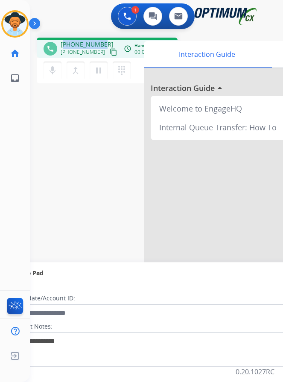
click at [79, 40] on span "+14352156666" at bounding box center [87, 44] width 53 height 9
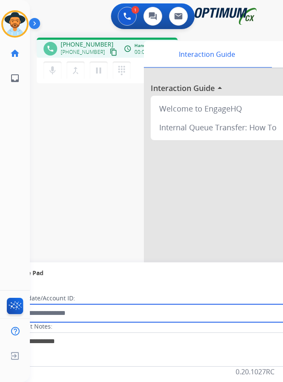
click at [62, 307] on input "text" at bounding box center [156, 313] width 290 height 18
paste input "**********"
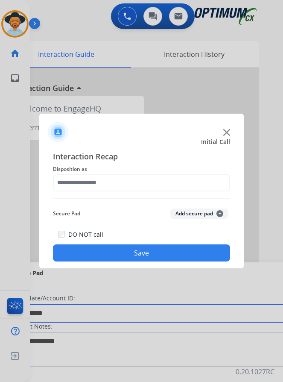
type input "**********"
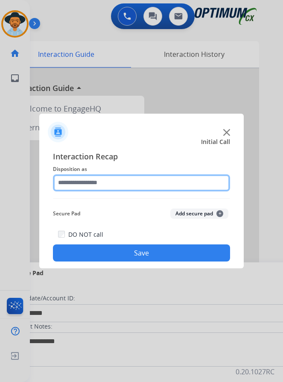
click at [147, 176] on input "text" at bounding box center [141, 182] width 177 height 17
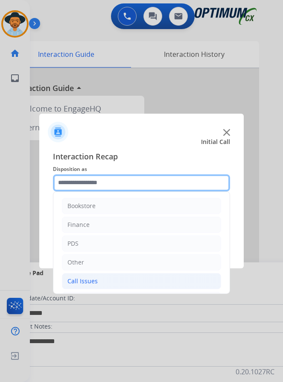
scroll to position [58, 0]
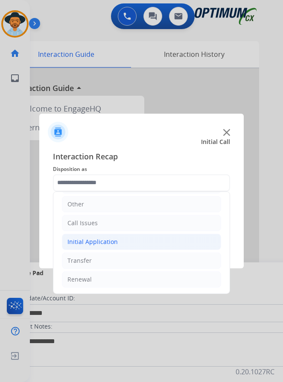
click at [131, 234] on li "Initial Application" at bounding box center [141, 242] width 159 height 16
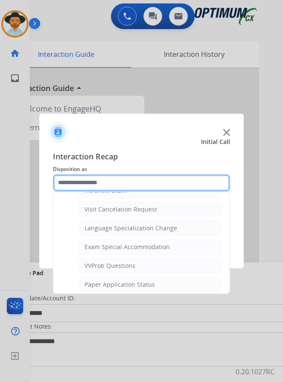
scroll to position [443, 0]
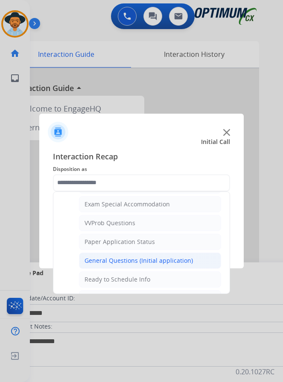
click at [123, 256] on div "General Questions (Initial application)" at bounding box center [139, 260] width 109 height 9
type input "**********"
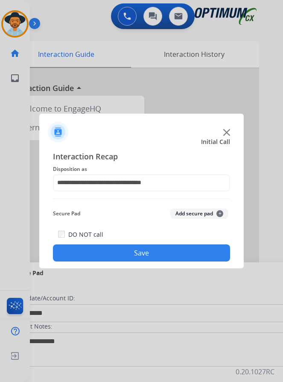
click at [121, 251] on button "Save" at bounding box center [141, 252] width 177 height 17
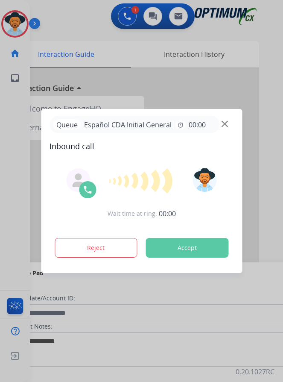
click at [177, 251] on button "Accept" at bounding box center [187, 248] width 83 height 20
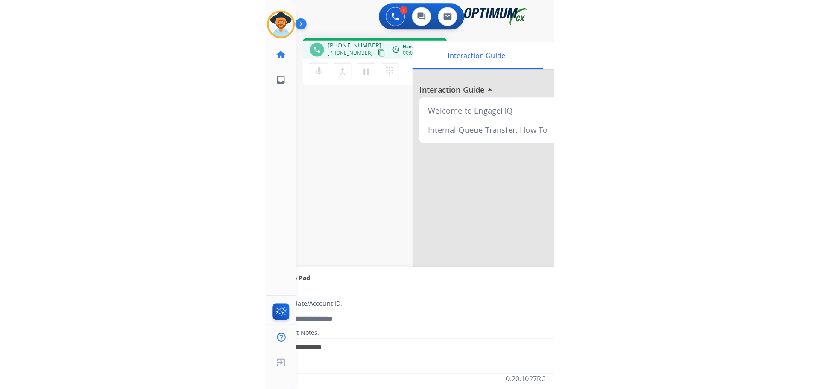
scroll to position [0, 0]
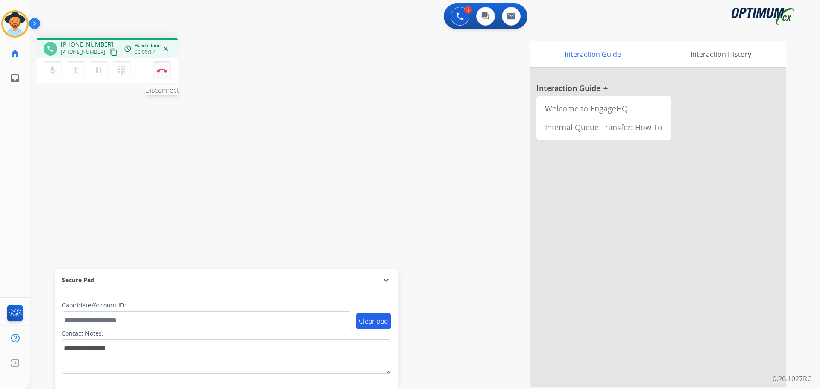
click at [167, 70] on button "Disconnect" at bounding box center [162, 71] width 18 height 18
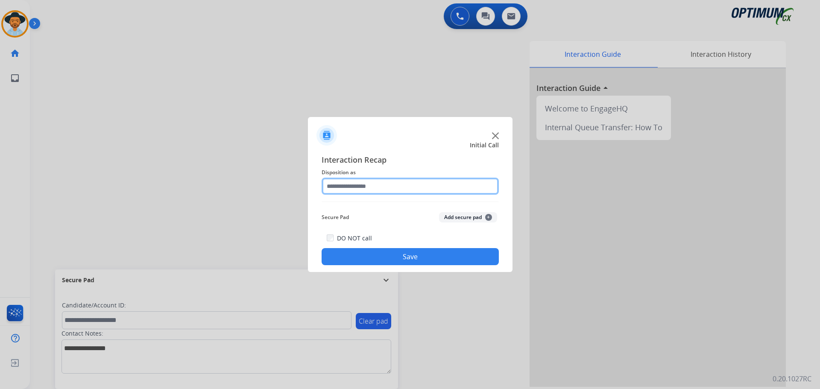
click at [290, 188] on input "text" at bounding box center [410, 186] width 177 height 17
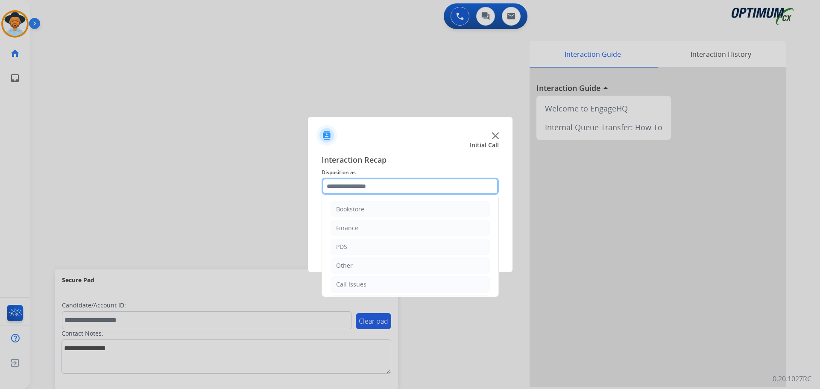
scroll to position [58, 0]
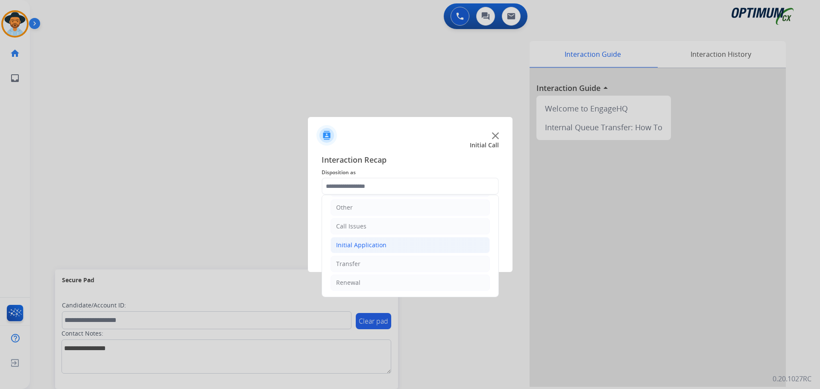
click at [290, 246] on li "Initial Application" at bounding box center [410, 245] width 159 height 16
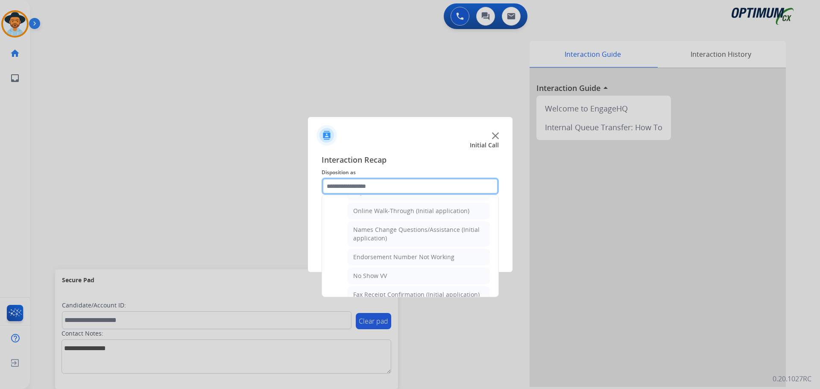
scroll to position [0, 0]
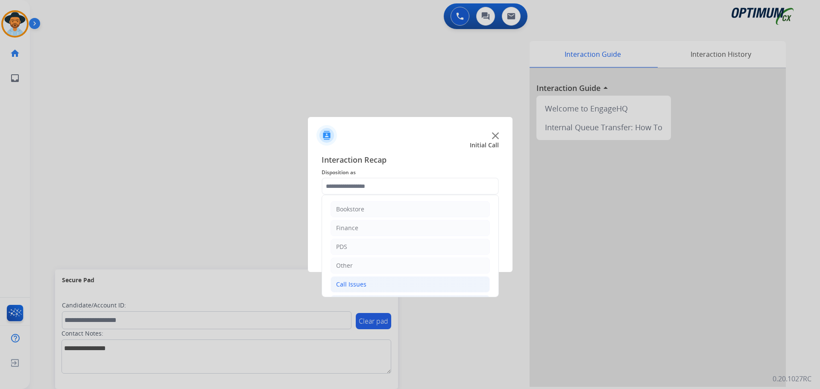
click at [290, 286] on div "Call Issues" at bounding box center [351, 284] width 30 height 9
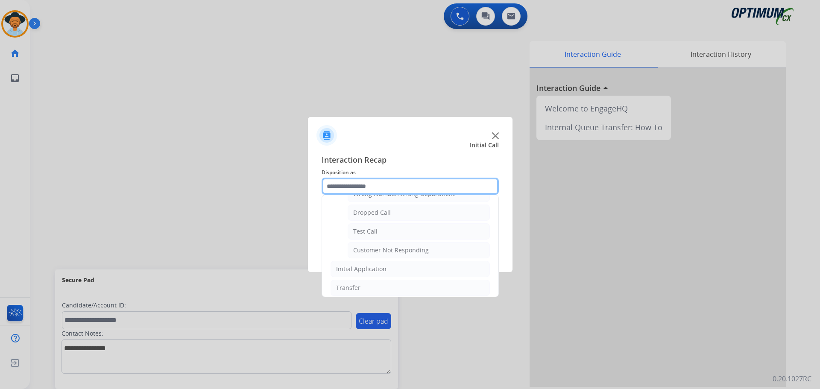
scroll to position [85, 0]
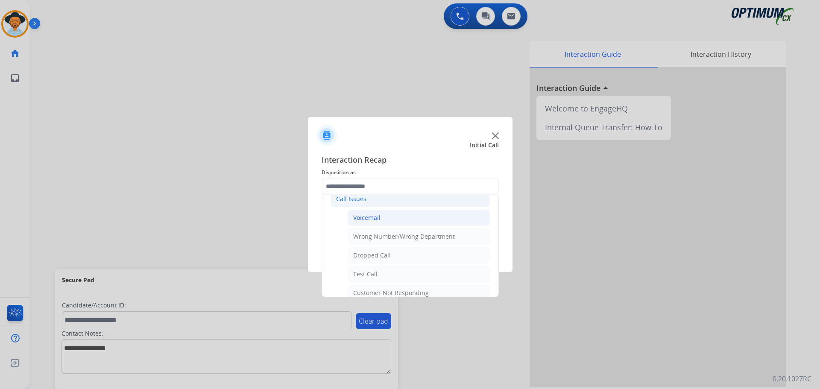
click at [290, 218] on div "Voicemail" at bounding box center [366, 218] width 27 height 9
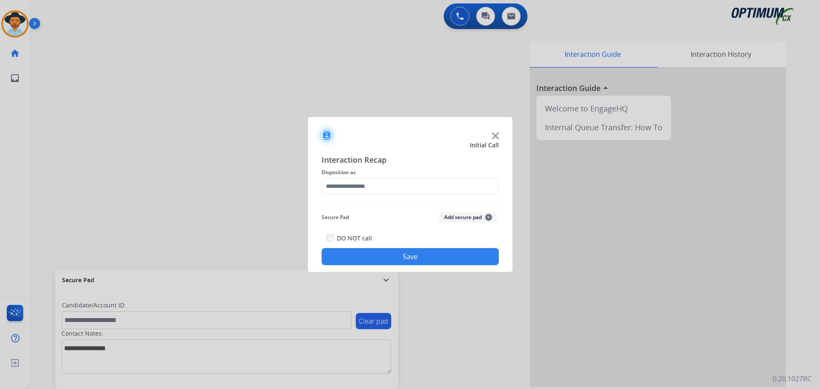
type input "*********"
click at [290, 261] on button "Save" at bounding box center [410, 256] width 177 height 17
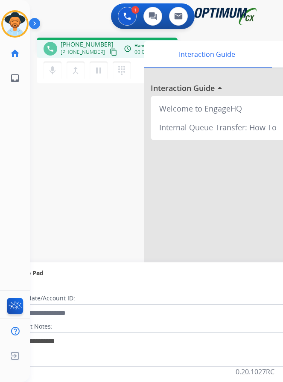
click at [84, 45] on span "+15165303284" at bounding box center [87, 44] width 53 height 9
copy span "15165303284"
click at [81, 44] on span "+15165303284" at bounding box center [87, 44] width 53 height 9
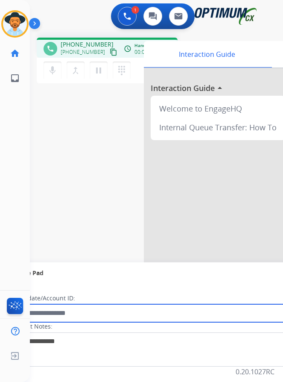
click at [118, 308] on input "text" at bounding box center [156, 313] width 290 height 18
paste input "**********"
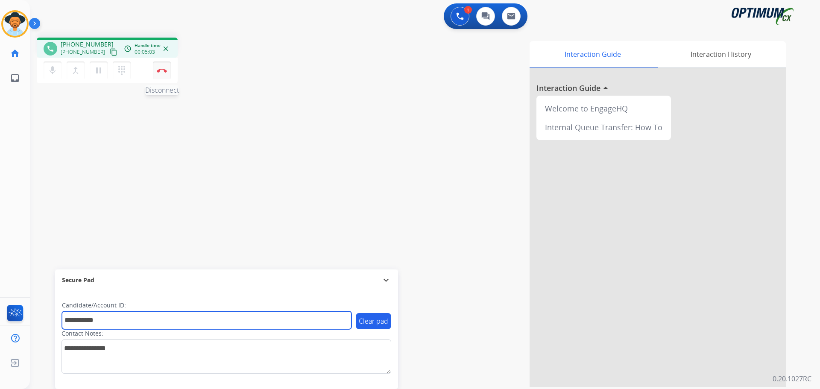
type input "**********"
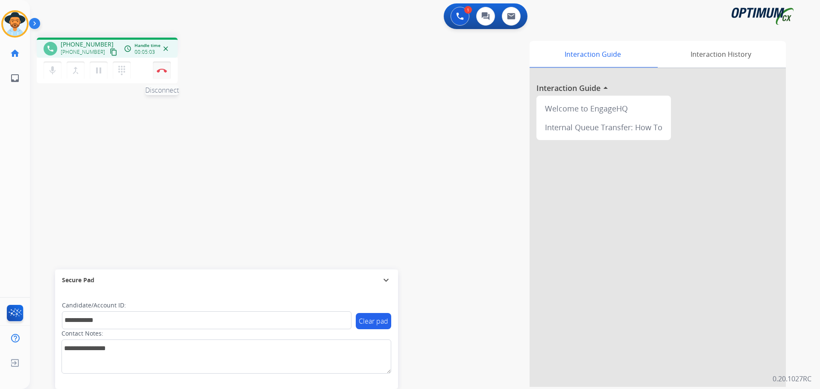
click at [158, 74] on button "Disconnect" at bounding box center [162, 71] width 18 height 18
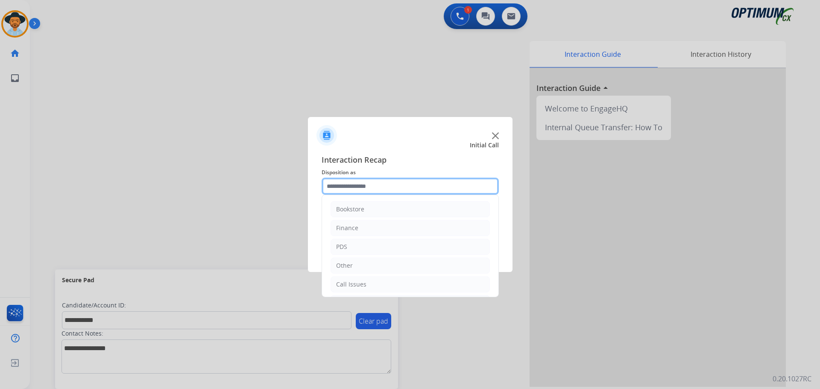
click at [290, 186] on input "text" at bounding box center [410, 186] width 177 height 17
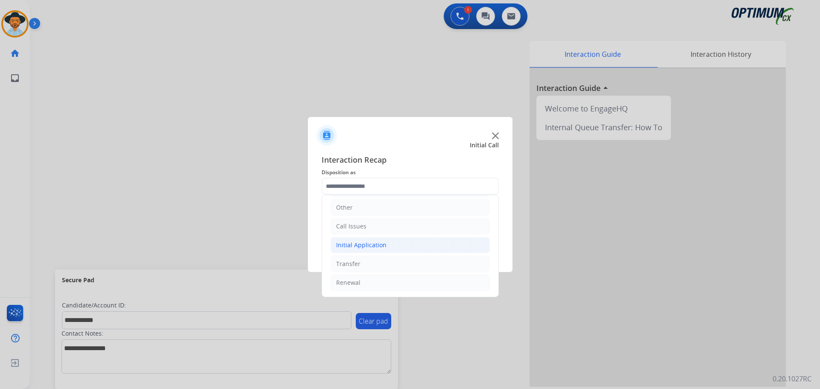
click at [290, 245] on div "Initial Application" at bounding box center [361, 245] width 50 height 9
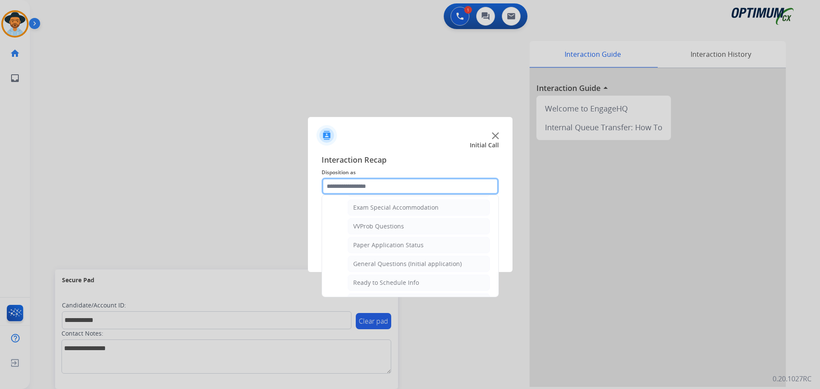
scroll to position [485, 0]
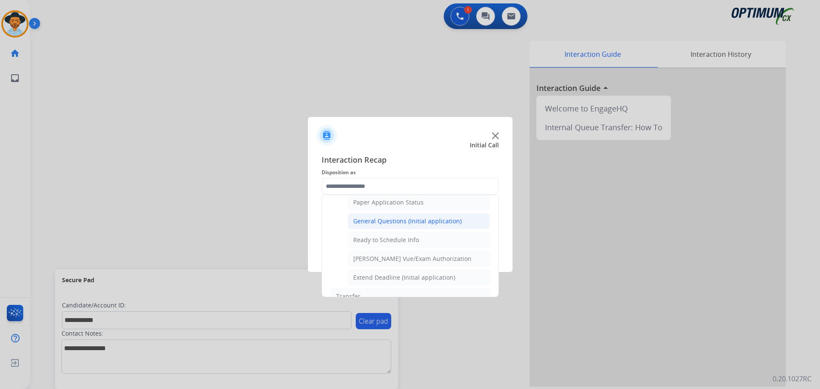
click at [290, 223] on div "General Questions (Initial application)" at bounding box center [407, 221] width 109 height 9
type input "**********"
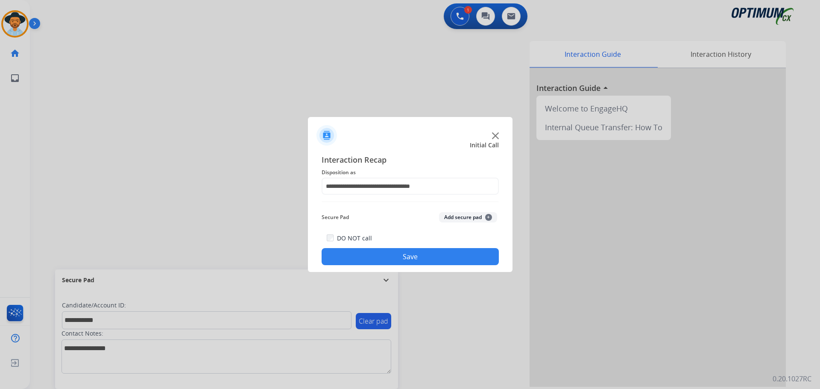
click at [290, 251] on button "Save" at bounding box center [410, 256] width 177 height 17
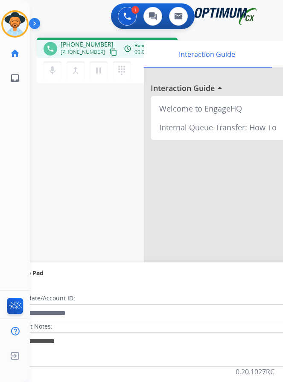
click at [91, 45] on span "+17873595048" at bounding box center [87, 44] width 53 height 9
copy span "17873595048"
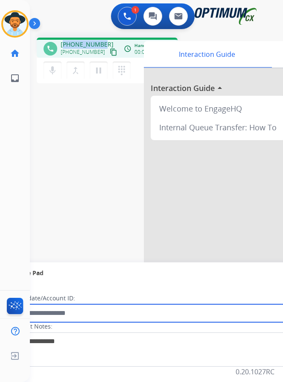
click at [72, 310] on input "text" at bounding box center [156, 313] width 290 height 18
paste input "**********"
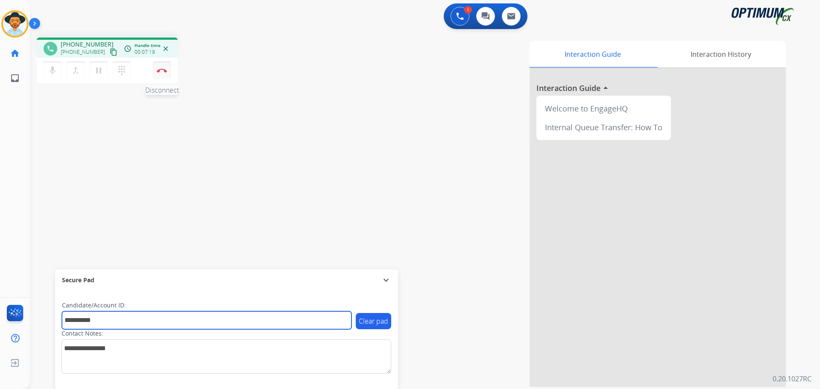
type input "**********"
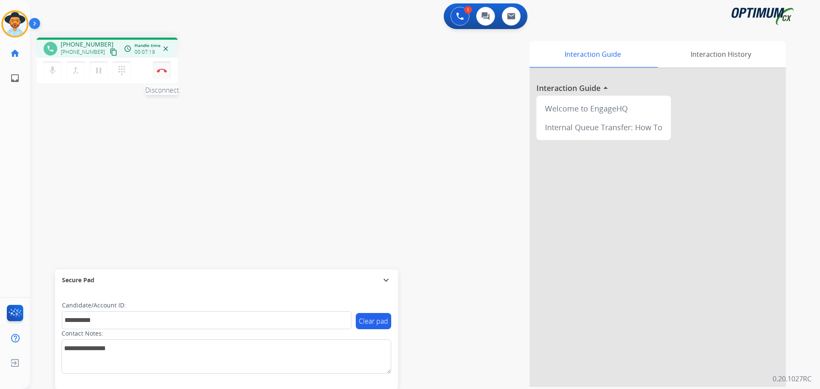
click at [161, 73] on button "Disconnect" at bounding box center [162, 71] width 18 height 18
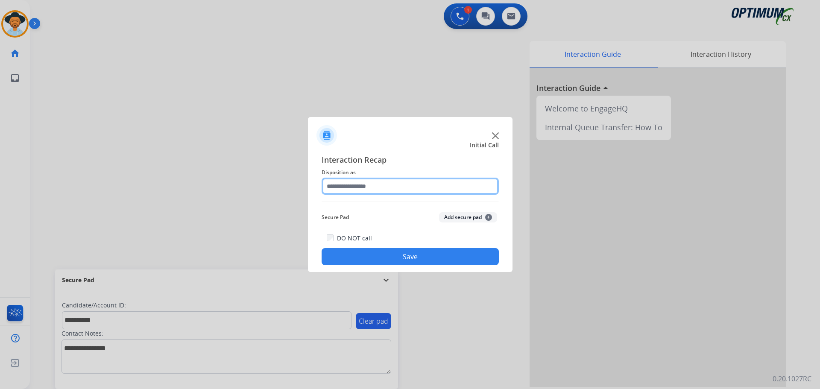
click at [290, 192] on input "text" at bounding box center [410, 186] width 177 height 17
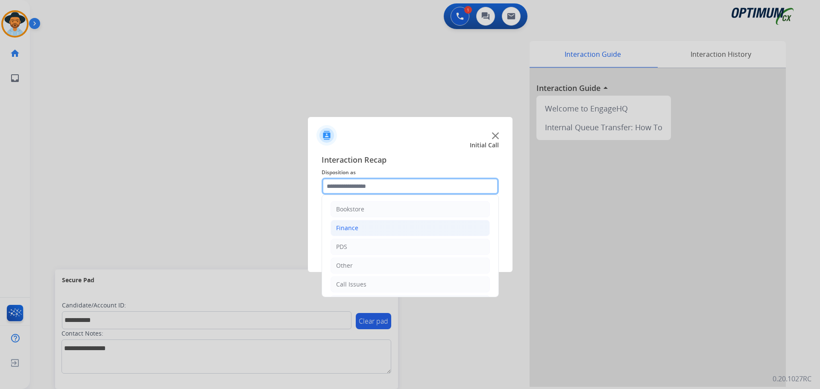
scroll to position [58, 0]
click at [290, 247] on div "Initial Application" at bounding box center [361, 245] width 50 height 9
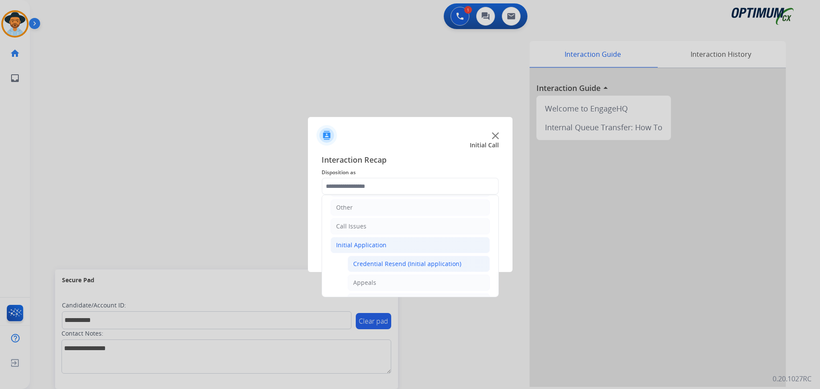
click at [290, 263] on div "Credential Resend (Initial application)" at bounding box center [407, 264] width 108 height 9
type input "**********"
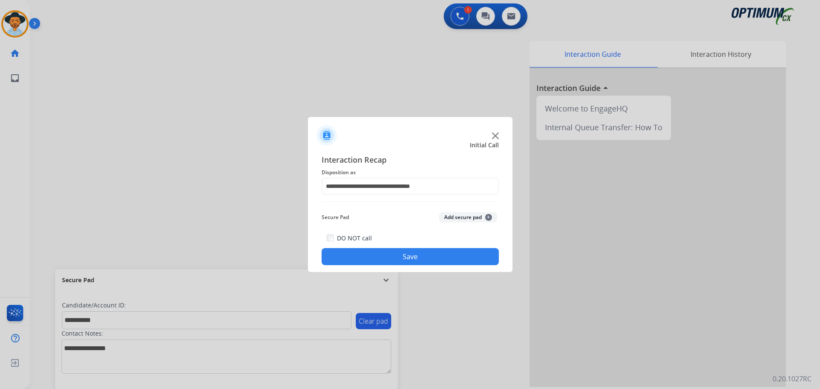
click at [290, 258] on button "Save" at bounding box center [410, 256] width 177 height 17
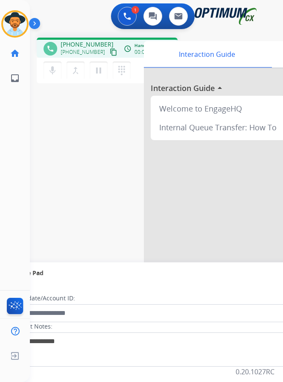
click at [79, 43] on span "+12013136123" at bounding box center [87, 44] width 53 height 9
copy span "12013136123"
click at [98, 70] on mat-icon "pause" at bounding box center [99, 70] width 10 height 10
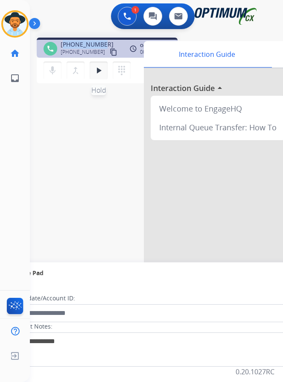
click at [97, 74] on mat-icon "play_arrow" at bounding box center [99, 70] width 10 height 10
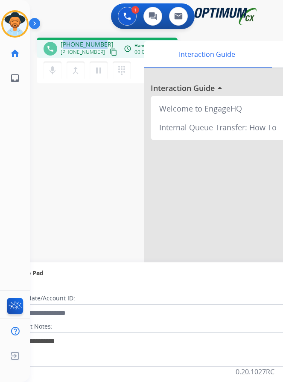
copy span "12013136123"
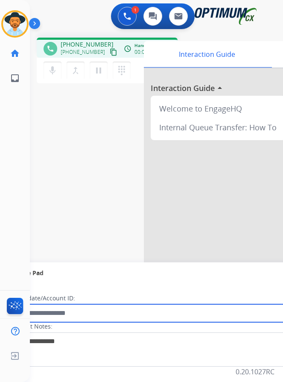
click at [111, 313] on input "text" at bounding box center [156, 313] width 290 height 18
paste input "**********"
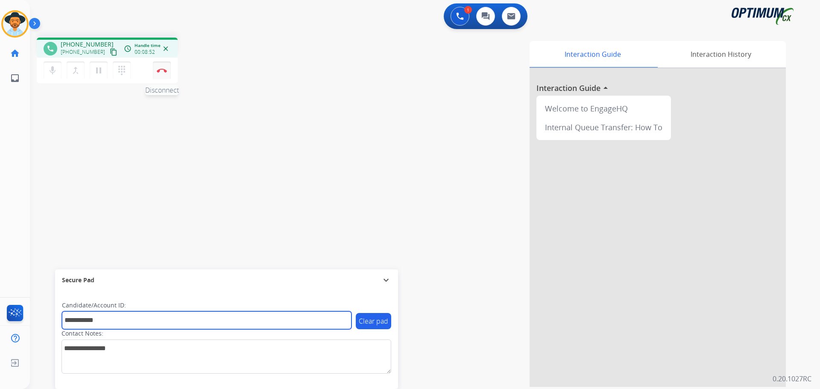
type input "**********"
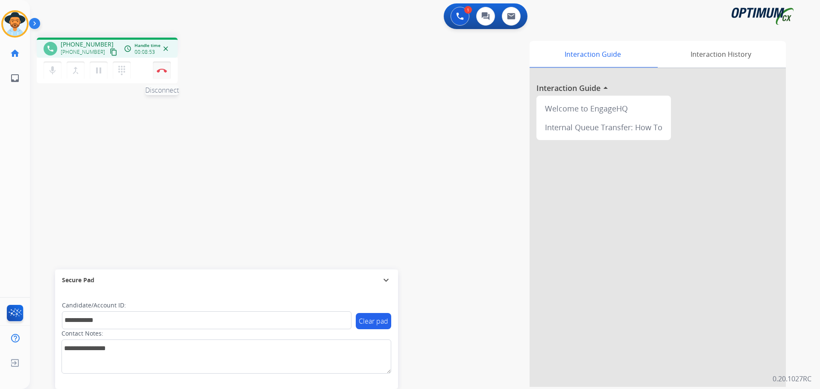
click at [161, 68] on button "Disconnect" at bounding box center [162, 71] width 18 height 18
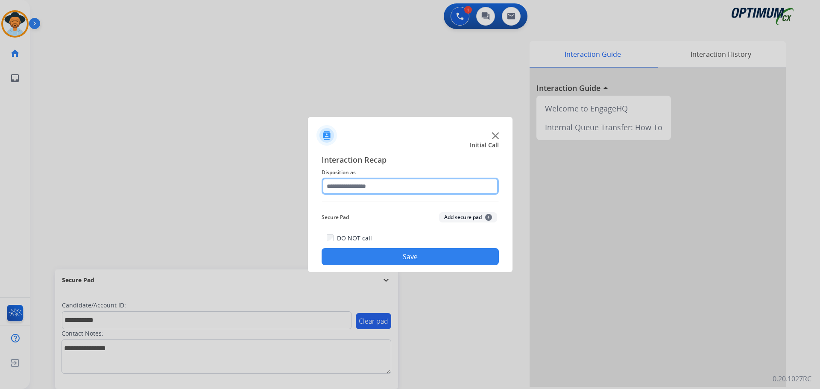
click at [290, 185] on input "text" at bounding box center [410, 186] width 177 height 17
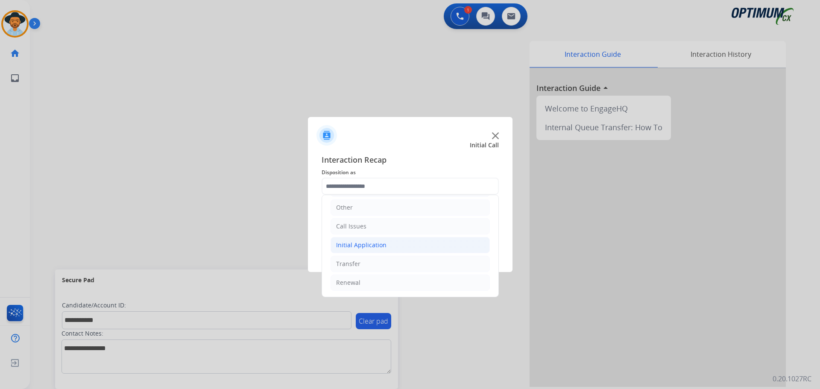
click at [290, 249] on li "Initial Application" at bounding box center [410, 245] width 159 height 16
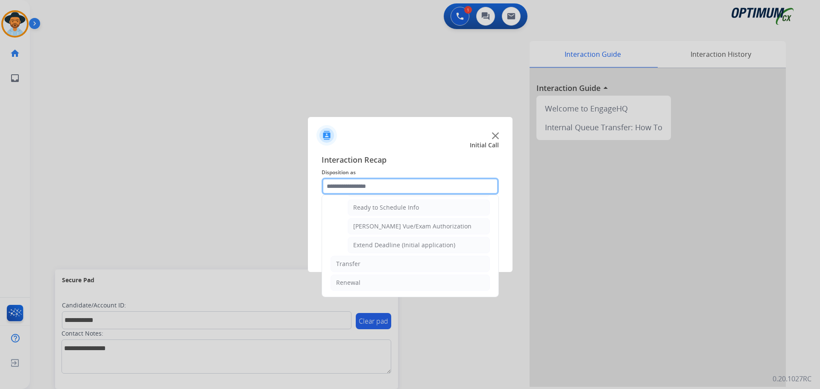
scroll to position [432, 0]
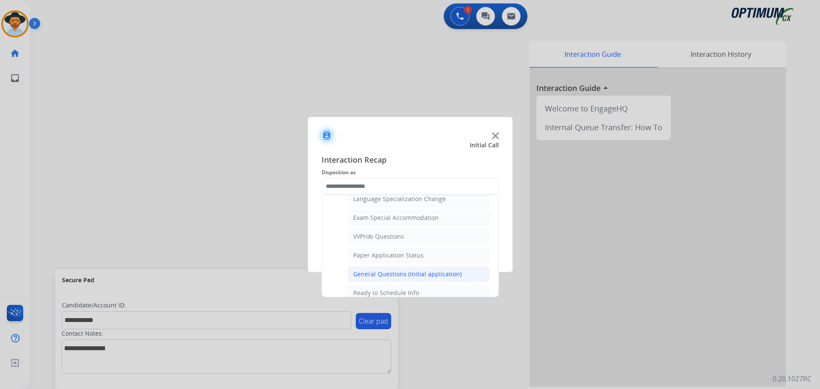
click at [290, 270] on div "General Questions (Initial application)" at bounding box center [407, 274] width 109 height 9
type input "**********"
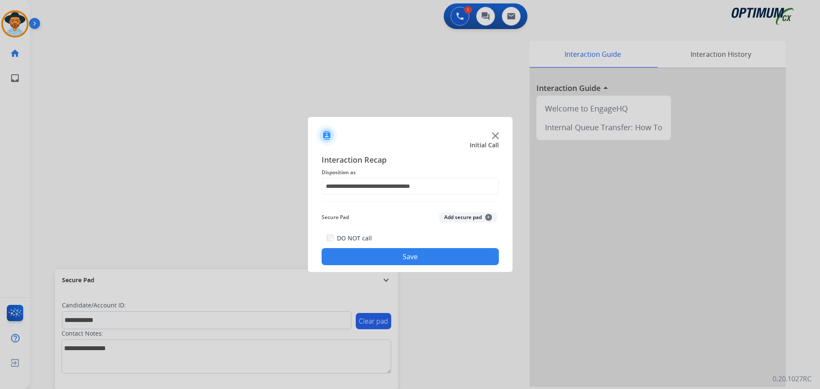
click at [290, 248] on div "DO NOT call Save" at bounding box center [410, 249] width 177 height 32
click at [290, 251] on button "Save" at bounding box center [410, 256] width 177 height 17
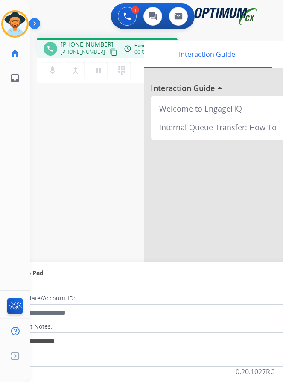
click at [82, 43] on span "+13475996632" at bounding box center [87, 44] width 53 height 9
copy span "13475996632"
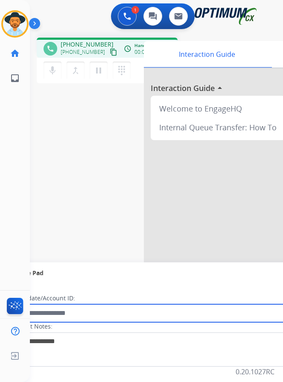
click at [111, 308] on input "text" at bounding box center [156, 313] width 290 height 18
paste input "**********"
type input "**********"
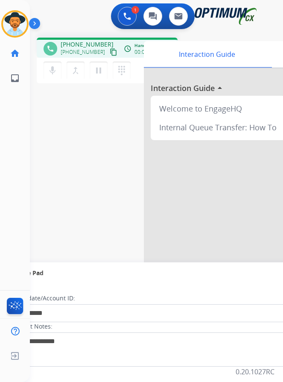
click at [103, 192] on div "**********" at bounding box center [146, 209] width 233 height 356
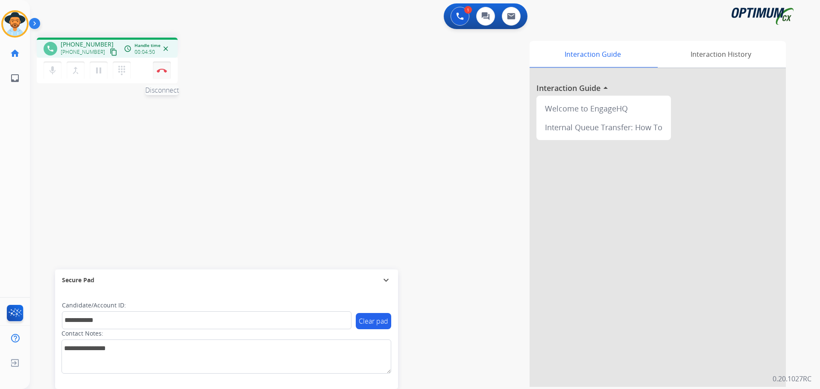
click at [166, 72] on img at bounding box center [162, 70] width 10 height 4
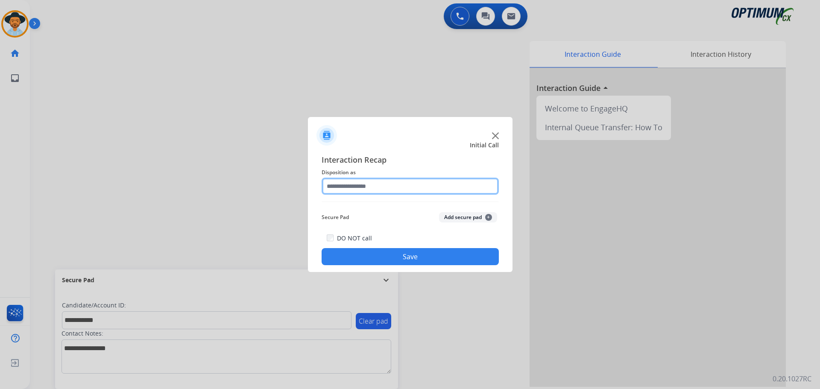
click at [290, 189] on input "text" at bounding box center [410, 186] width 177 height 17
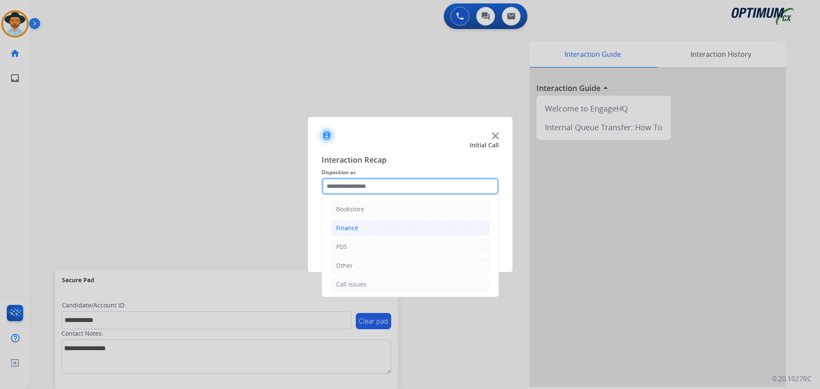
scroll to position [58, 0]
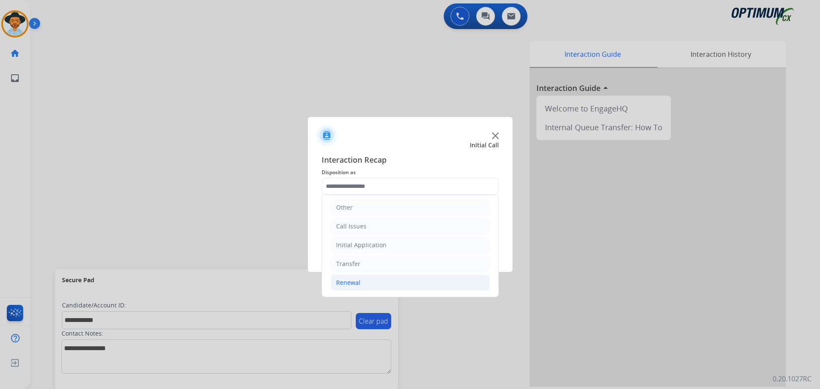
click at [290, 283] on div "Renewal" at bounding box center [348, 283] width 24 height 9
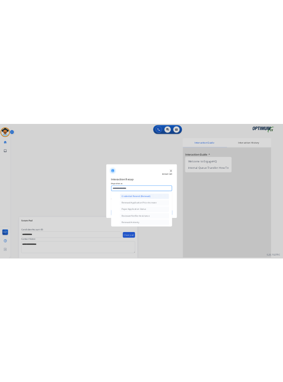
scroll to position [229, 0]
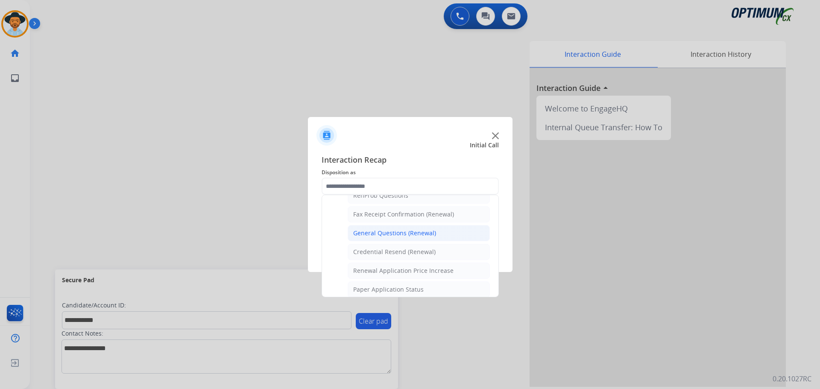
click at [290, 235] on div "General Questions (Renewal)" at bounding box center [394, 233] width 83 height 9
type input "**********"
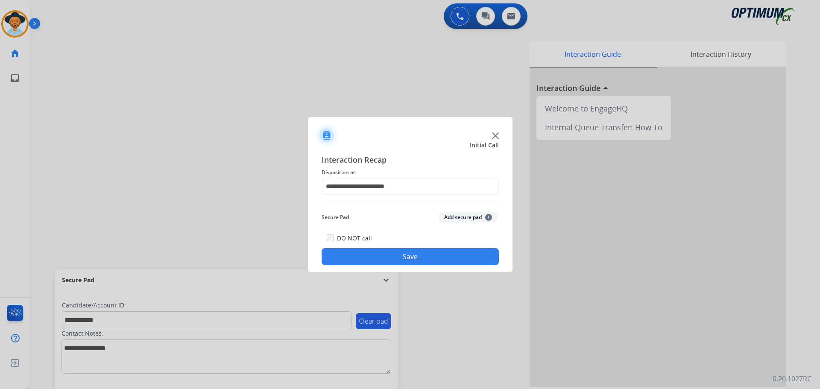
drag, startPoint x: 347, startPoint y: 258, endPoint x: 423, endPoint y: 226, distance: 83.1
click at [290, 258] on button "Save" at bounding box center [410, 256] width 177 height 17
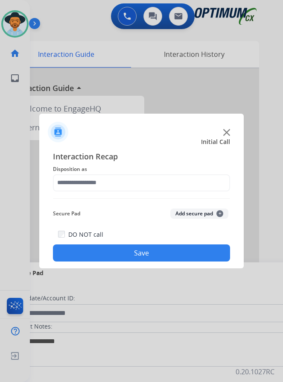
click at [96, 30] on div at bounding box center [141, 191] width 283 height 382
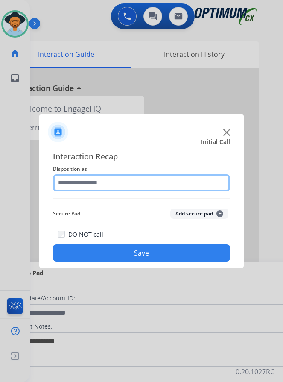
click at [134, 176] on input "text" at bounding box center [141, 182] width 177 height 17
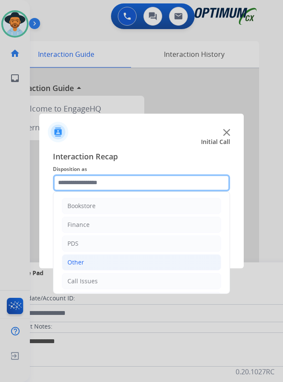
scroll to position [58, 0]
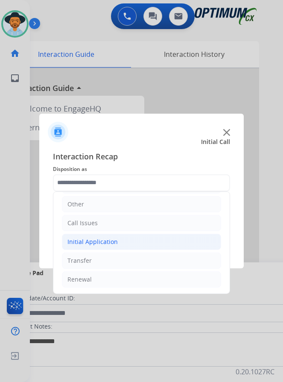
click at [115, 244] on div "Initial Application" at bounding box center [92, 242] width 50 height 9
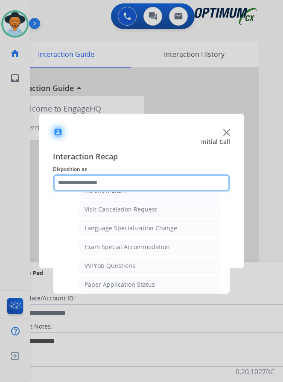
scroll to position [485, 0]
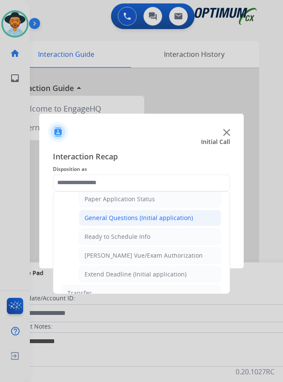
click at [135, 218] on div "General Questions (Initial application)" at bounding box center [139, 218] width 109 height 9
type input "**********"
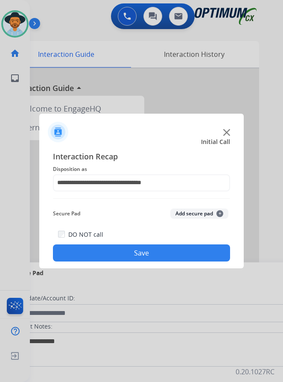
click at [116, 253] on button "Save" at bounding box center [141, 252] width 177 height 17
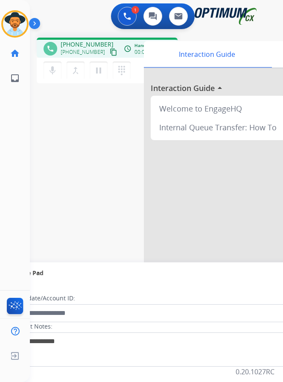
click at [86, 44] on span "+17867526594" at bounding box center [87, 44] width 53 height 9
copy span "17867526594"
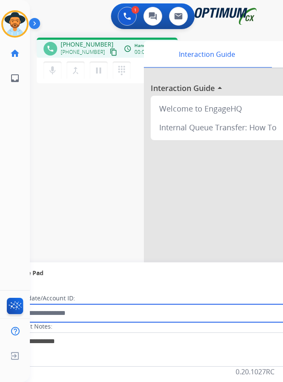
click at [48, 312] on input "text" at bounding box center [156, 313] width 290 height 18
paste input "**********"
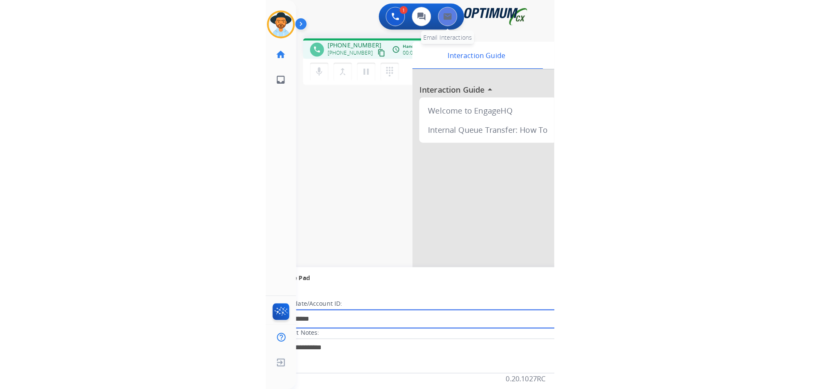
scroll to position [0, 0]
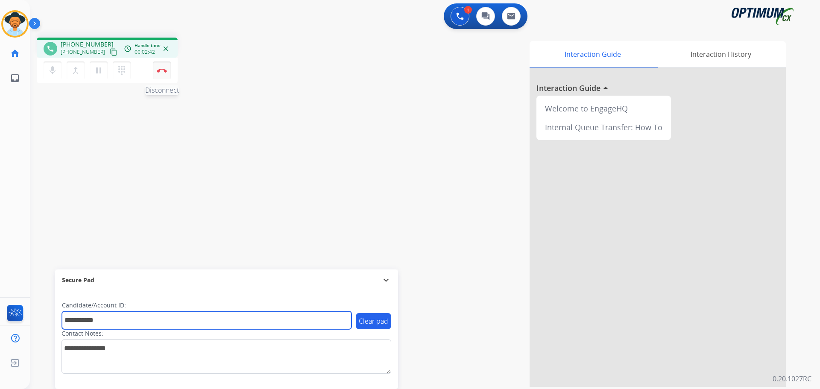
type input "**********"
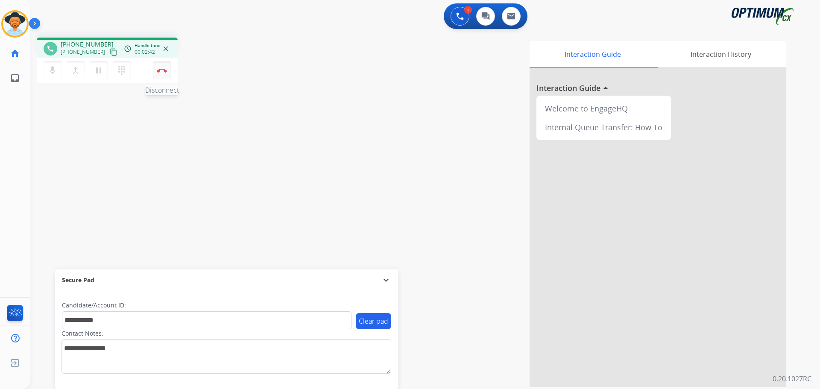
click at [161, 73] on button "Disconnect" at bounding box center [162, 71] width 18 height 18
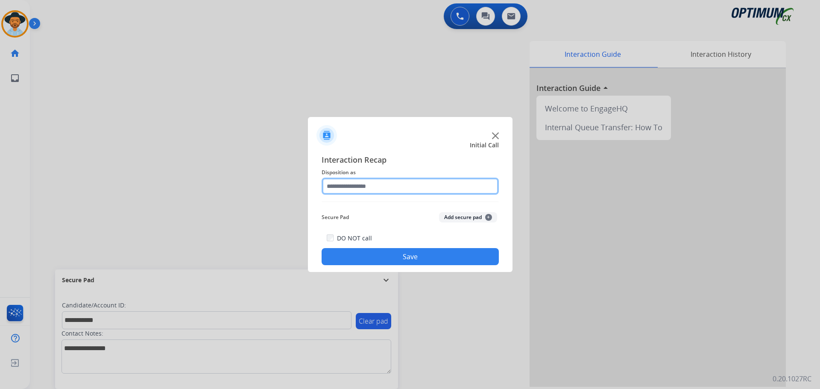
click at [290, 183] on input "text" at bounding box center [410, 186] width 177 height 17
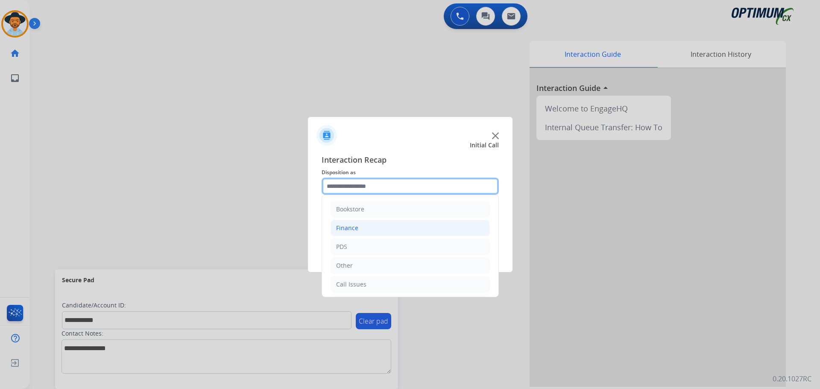
scroll to position [58, 0]
click at [290, 243] on div "Initial Application" at bounding box center [361, 245] width 50 height 9
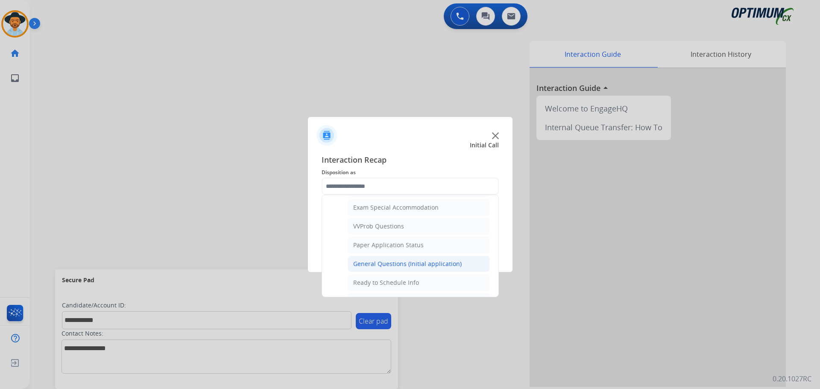
click at [290, 262] on div "General Questions (Initial application)" at bounding box center [407, 264] width 109 height 9
type input "**********"
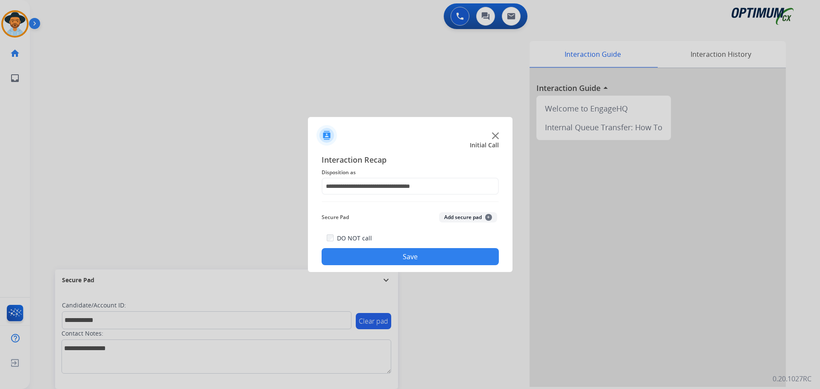
click at [290, 253] on button "Save" at bounding box center [410, 256] width 177 height 17
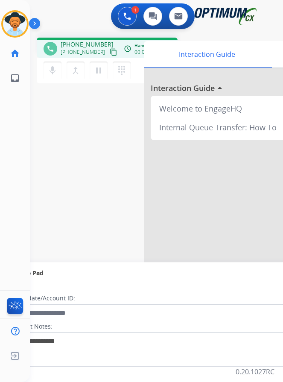
click at [84, 44] on span "+18034511166" at bounding box center [87, 44] width 53 height 9
copy span "18034511166"
click at [82, 40] on div "phone +18034511166 +18034511166 content_copy access_time Call metrics Queue 00:…" at bounding box center [107, 48] width 141 height 20
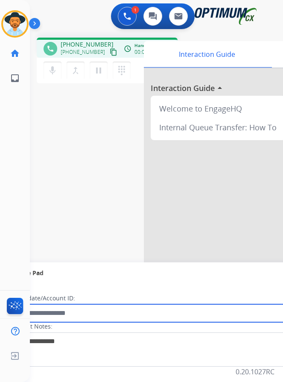
click at [74, 308] on input "text" at bounding box center [156, 313] width 290 height 18
paste input "**********"
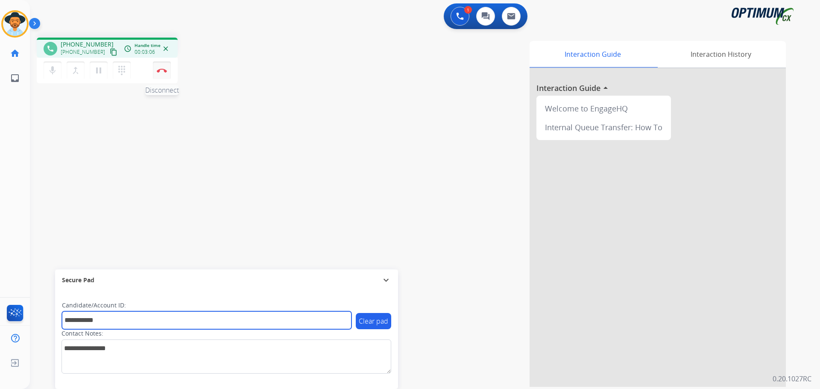
type input "**********"
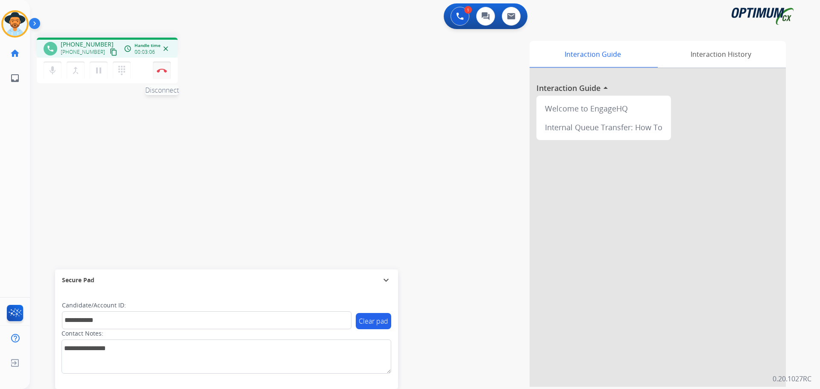
click at [163, 70] on img at bounding box center [162, 70] width 10 height 4
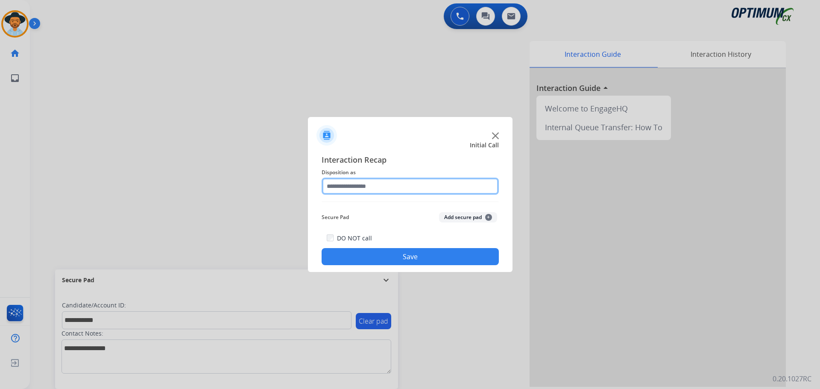
click at [290, 188] on input "text" at bounding box center [410, 186] width 177 height 17
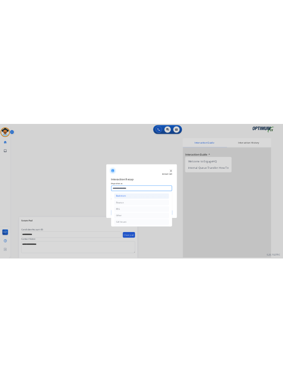
scroll to position [58, 0]
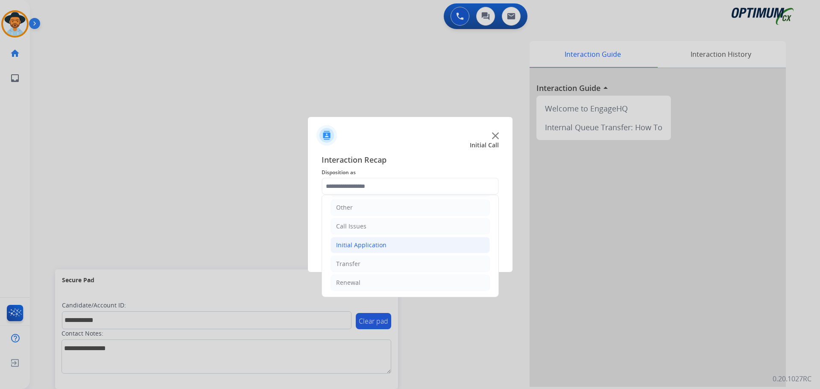
click at [290, 241] on div "Initial Application" at bounding box center [361, 245] width 50 height 9
click at [290, 264] on div "Credential Resend (Initial application)" at bounding box center [407, 264] width 108 height 9
type input "**********"
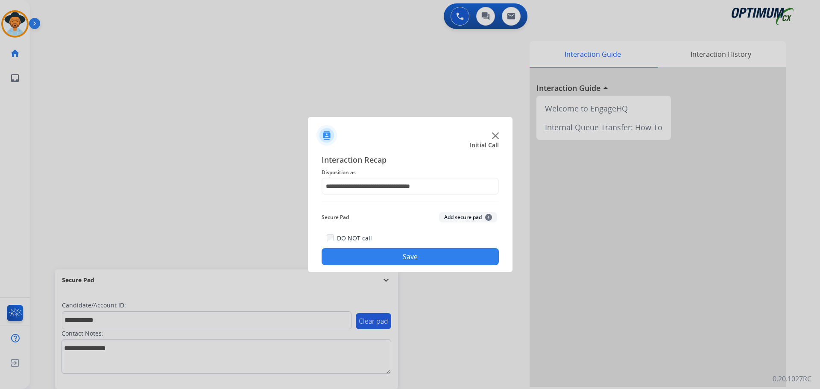
click at [290, 256] on button "Save" at bounding box center [410, 256] width 177 height 17
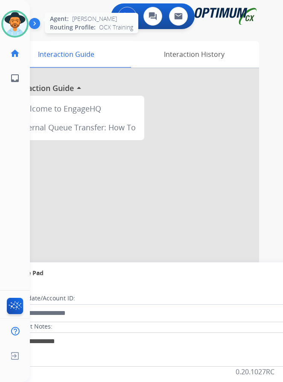
click at [6, 23] on img at bounding box center [15, 24] width 24 height 24
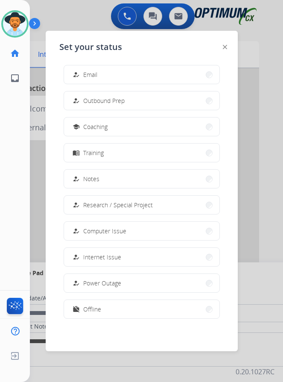
scroll to position [0, 0]
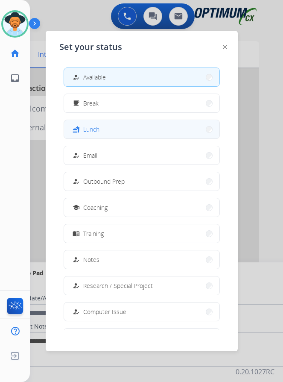
click at [91, 125] on span "Lunch" at bounding box center [91, 129] width 16 height 9
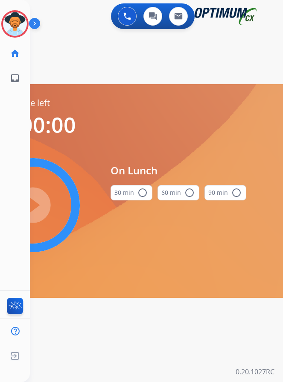
click at [136, 186] on button "30 min radio_button_unchecked" at bounding box center [132, 192] width 42 height 15
click at [38, 200] on mat-icon "play_circle_filled" at bounding box center [33, 205] width 10 height 10
